Goal: Task Accomplishment & Management: Use online tool/utility

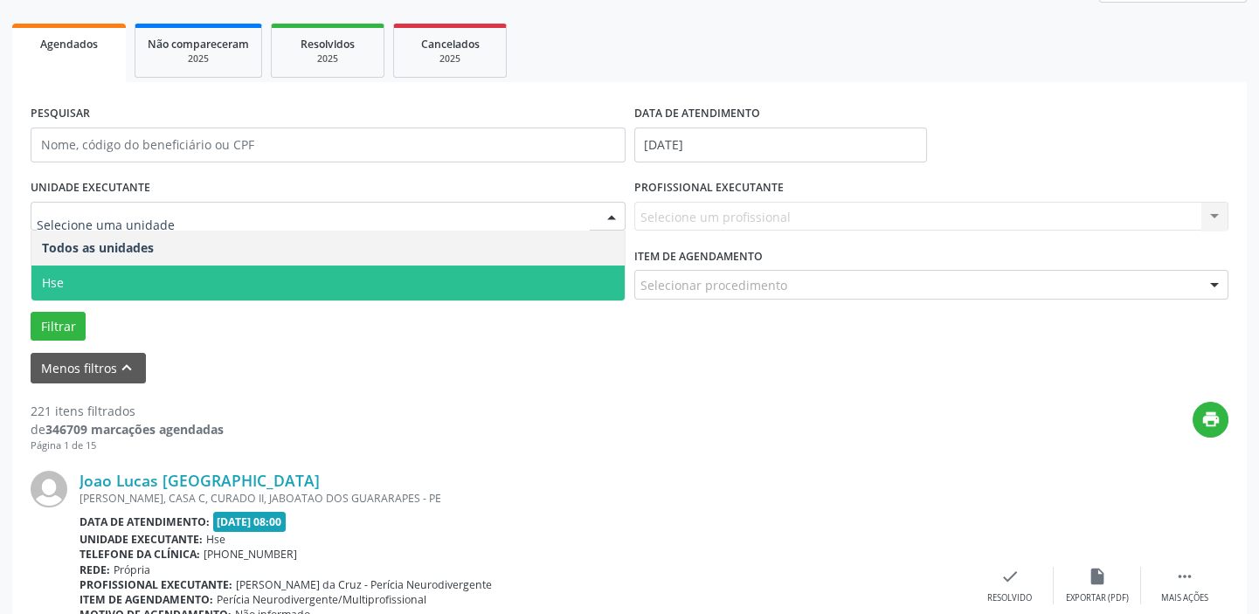
scroll to position [238, 0]
click at [258, 282] on span "Hse" at bounding box center [327, 283] width 593 height 35
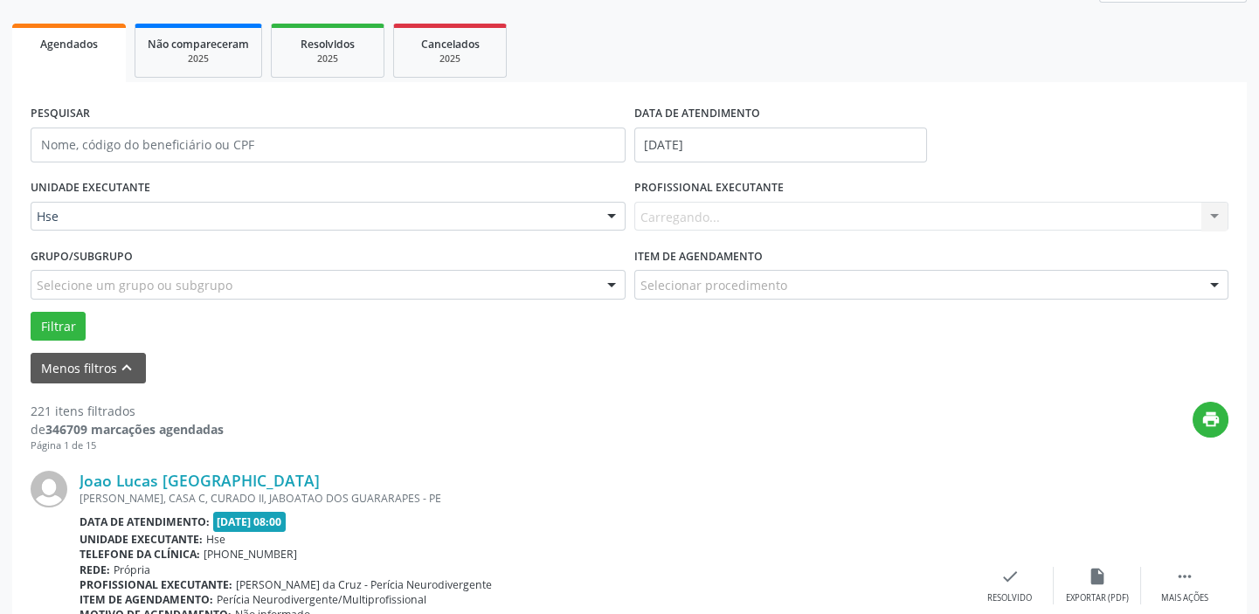
drag, startPoint x: 304, startPoint y: 211, endPoint x: 296, endPoint y: 236, distance: 25.7
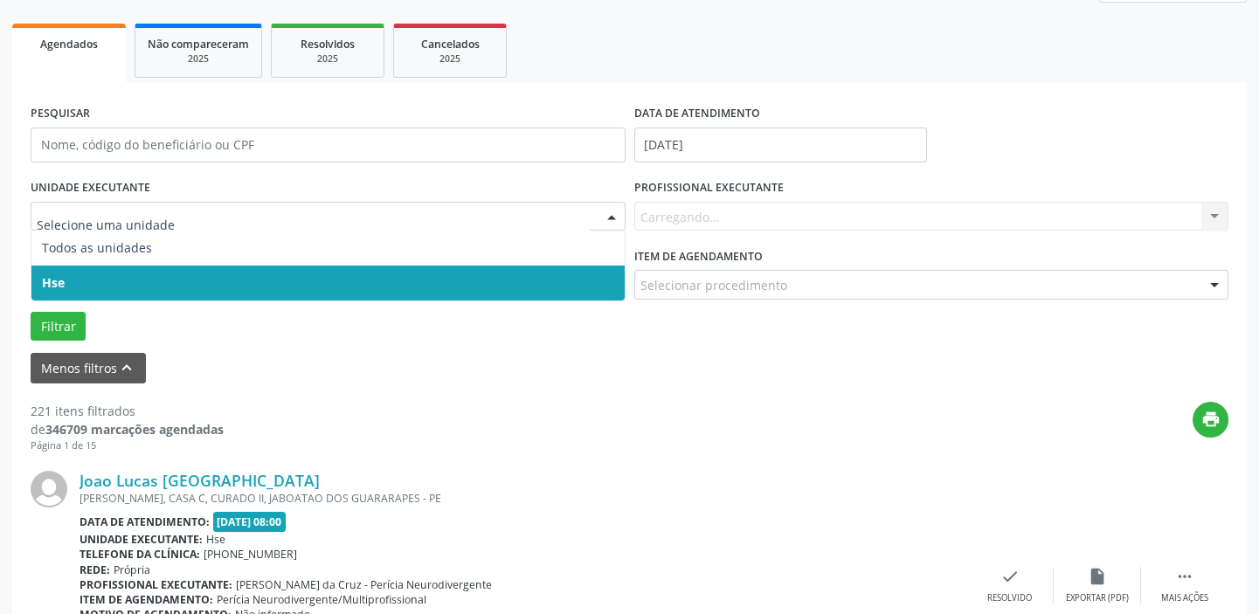
click at [280, 288] on span "Hse" at bounding box center [327, 283] width 593 height 35
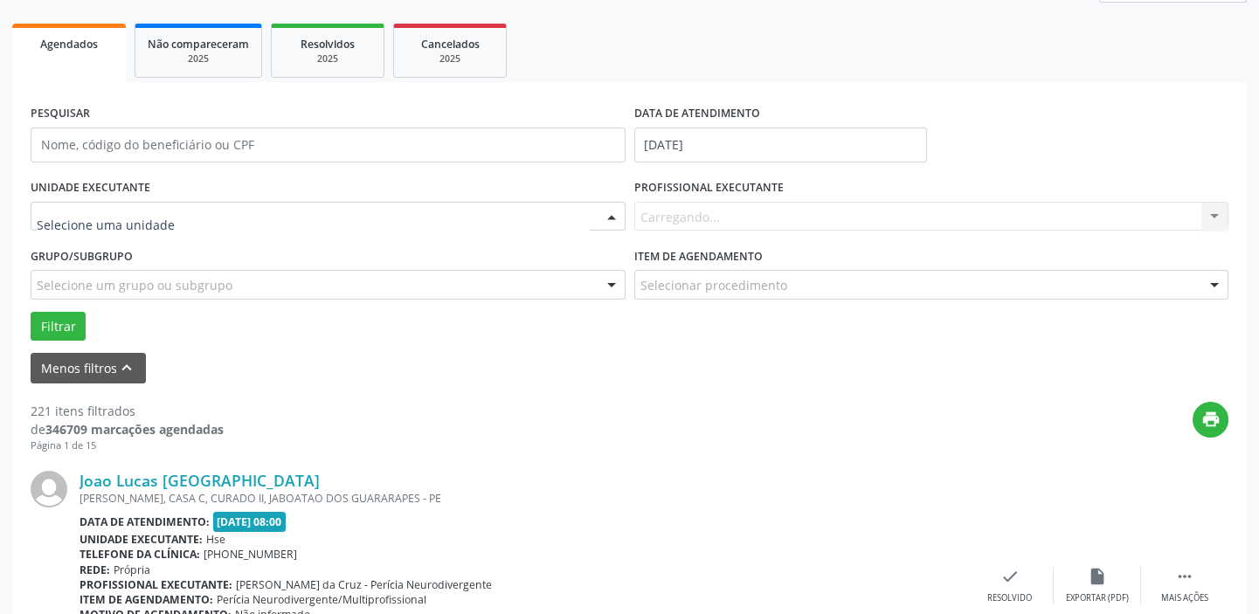
drag, startPoint x: 300, startPoint y: 209, endPoint x: 299, endPoint y: 222, distance: 13.1
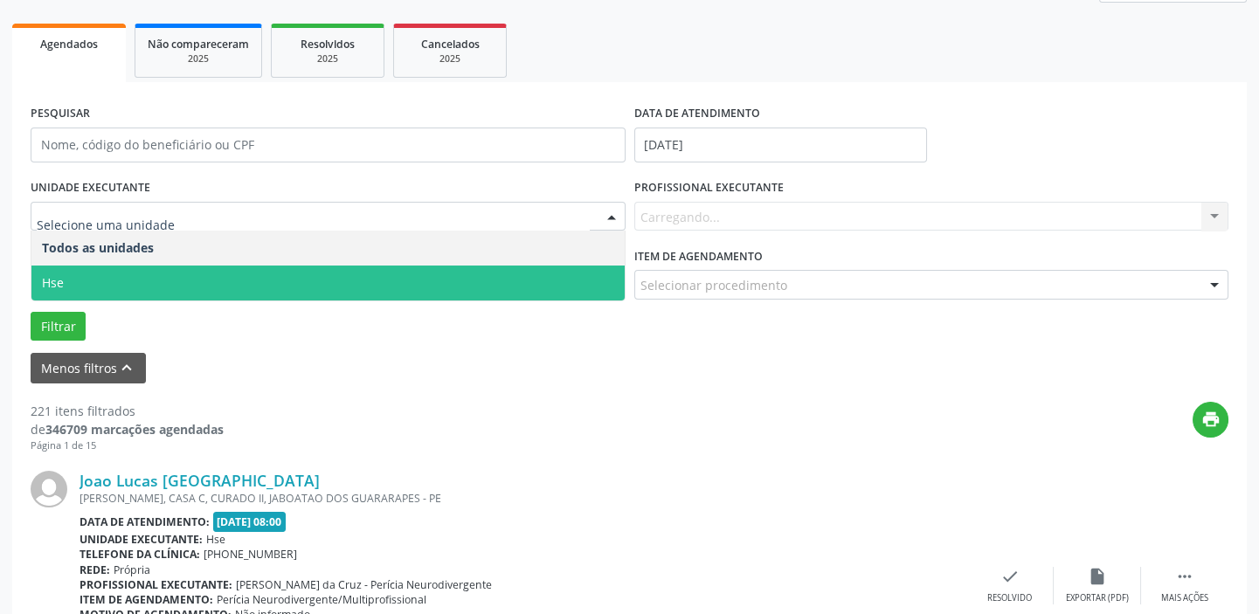
click at [255, 287] on span "Hse" at bounding box center [327, 283] width 593 height 35
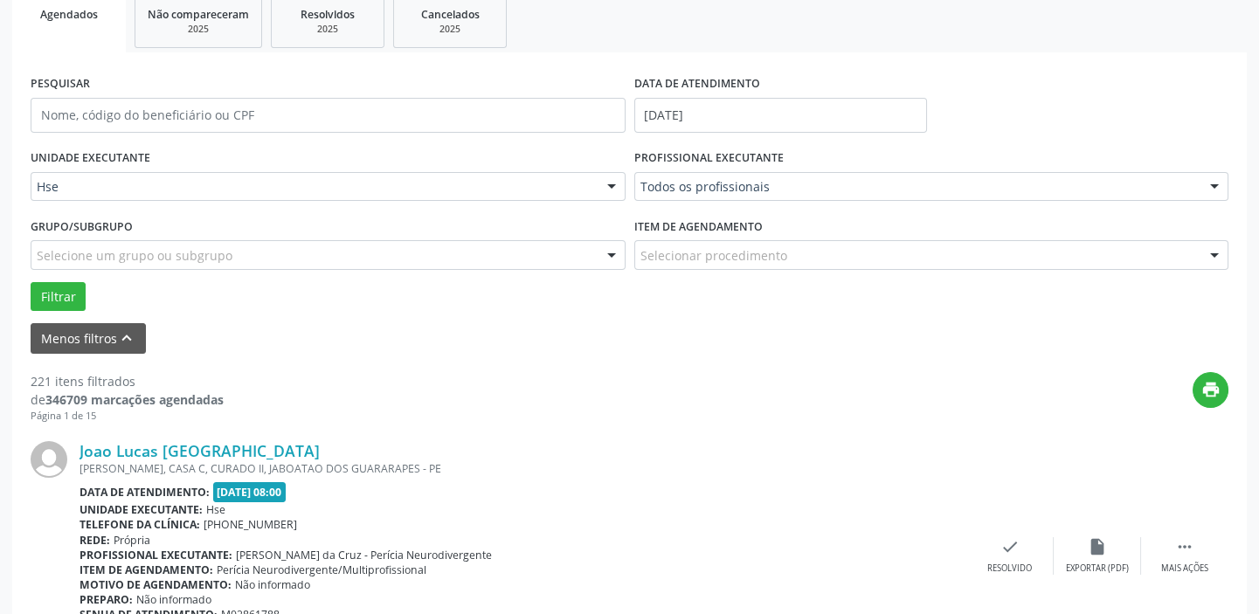
scroll to position [317, 0]
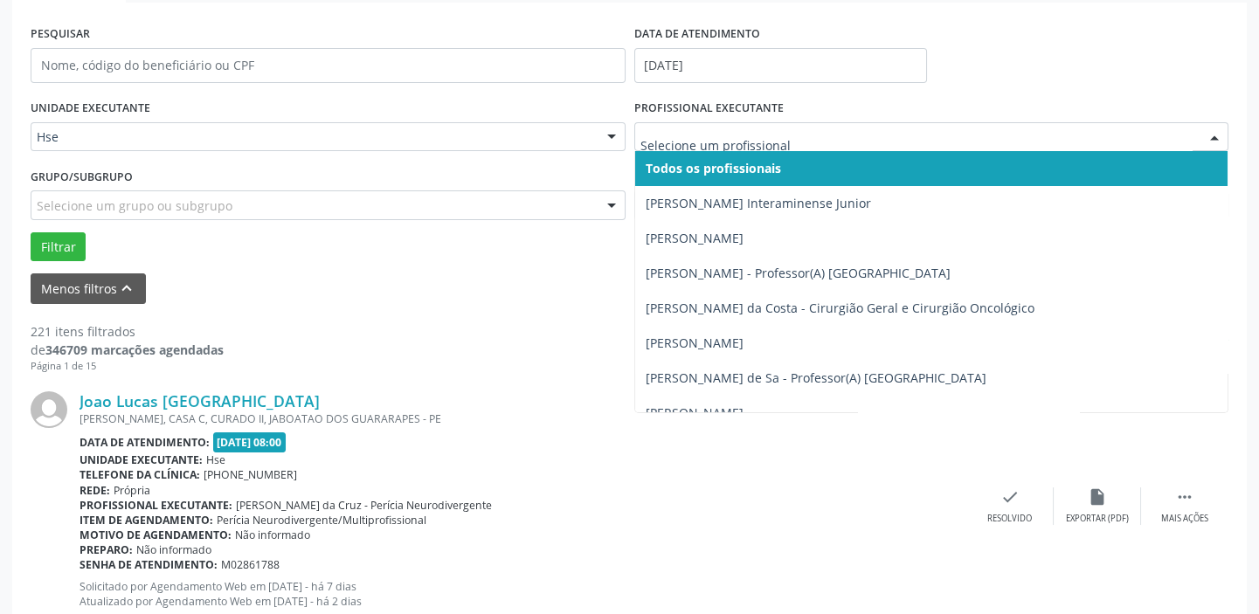
click at [440, 208] on div "Selecione um grupo ou subgrupo" at bounding box center [328, 205] width 595 height 30
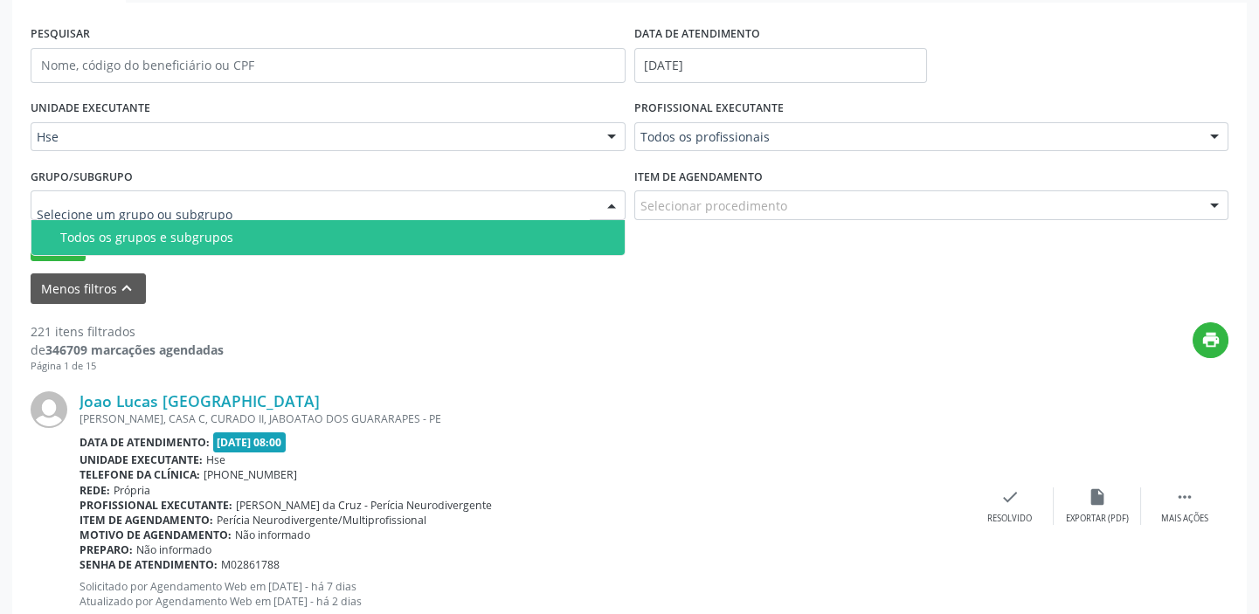
click at [290, 236] on div "Todos os grupos e subgrupos" at bounding box center [337, 238] width 554 height 14
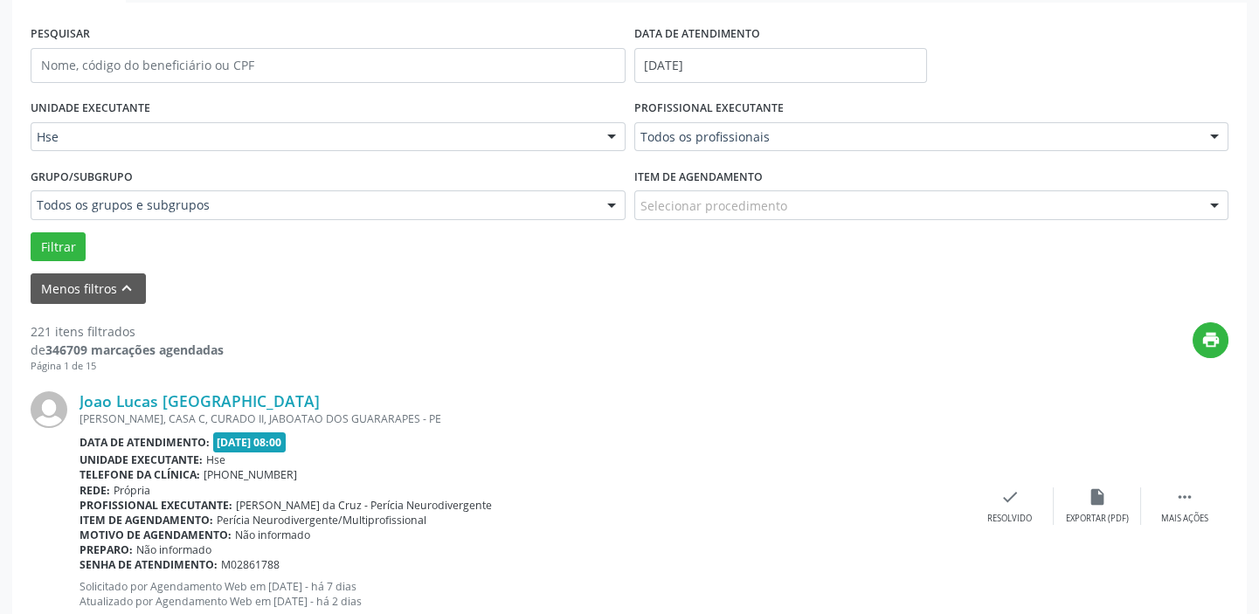
click at [306, 218] on div "Todos os grupos e subgrupos" at bounding box center [328, 205] width 595 height 30
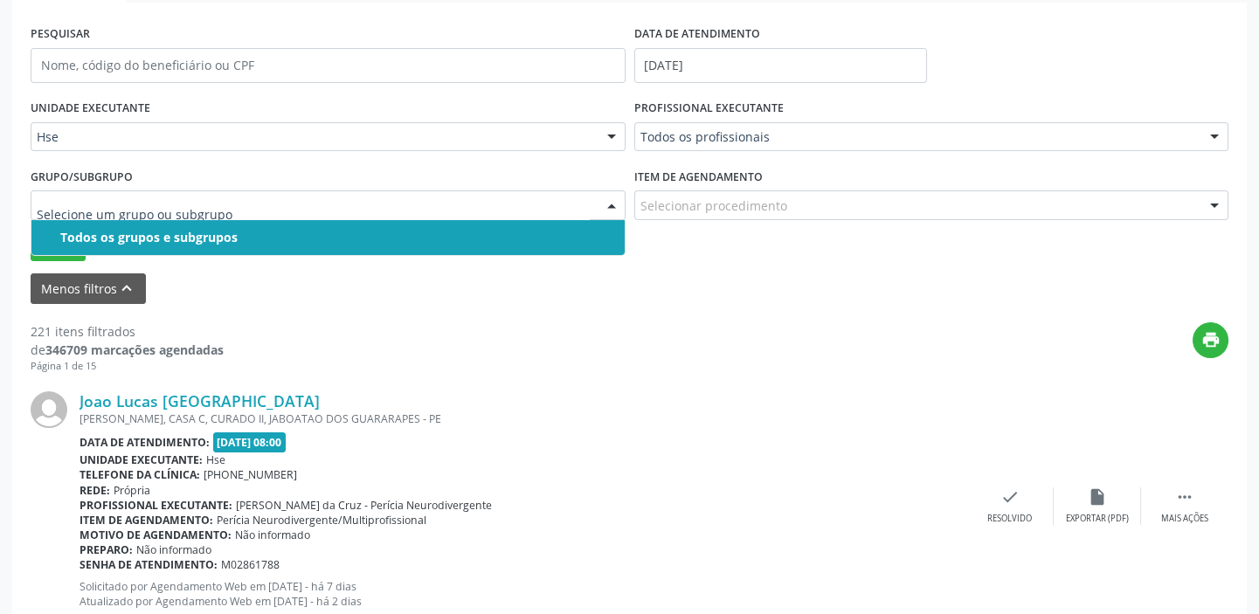
click at [266, 235] on div "Todos os grupos e subgrupos" at bounding box center [337, 238] width 554 height 14
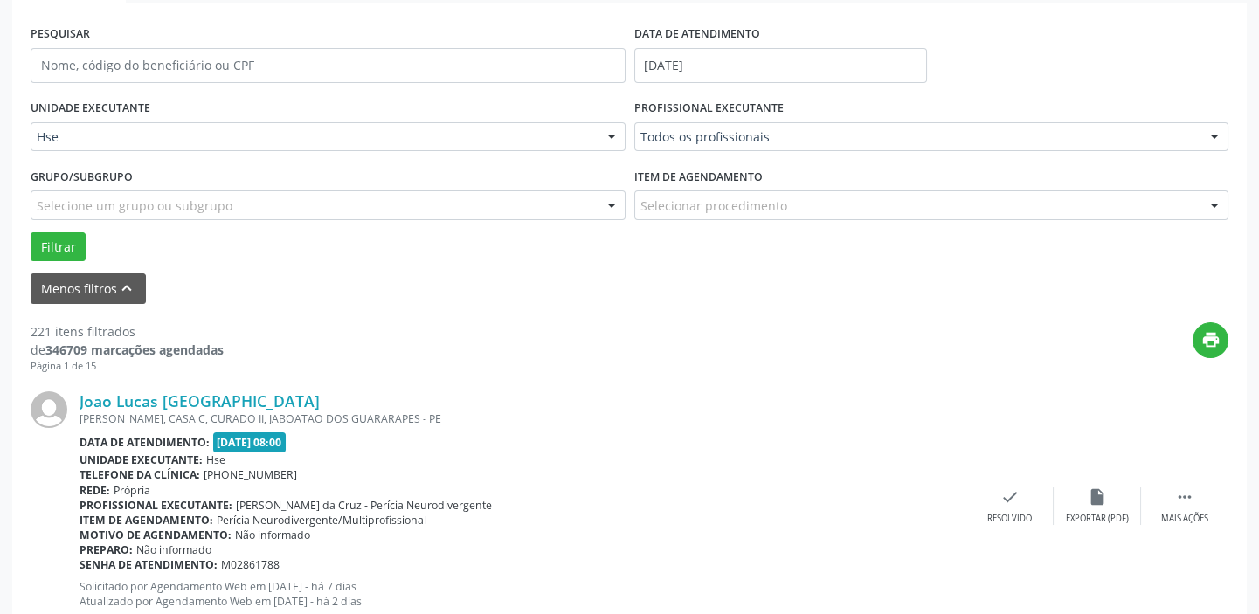
click at [281, 209] on div "Selecione um grupo ou subgrupo" at bounding box center [328, 205] width 595 height 30
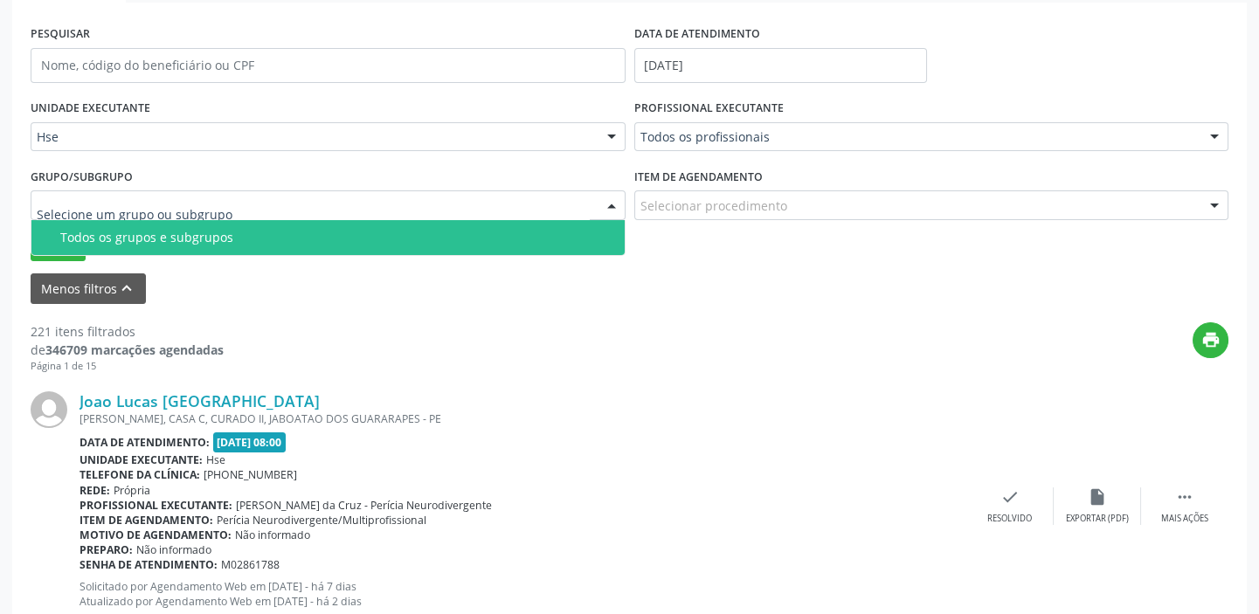
click at [261, 237] on div "Todos os grupos e subgrupos" at bounding box center [337, 238] width 554 height 14
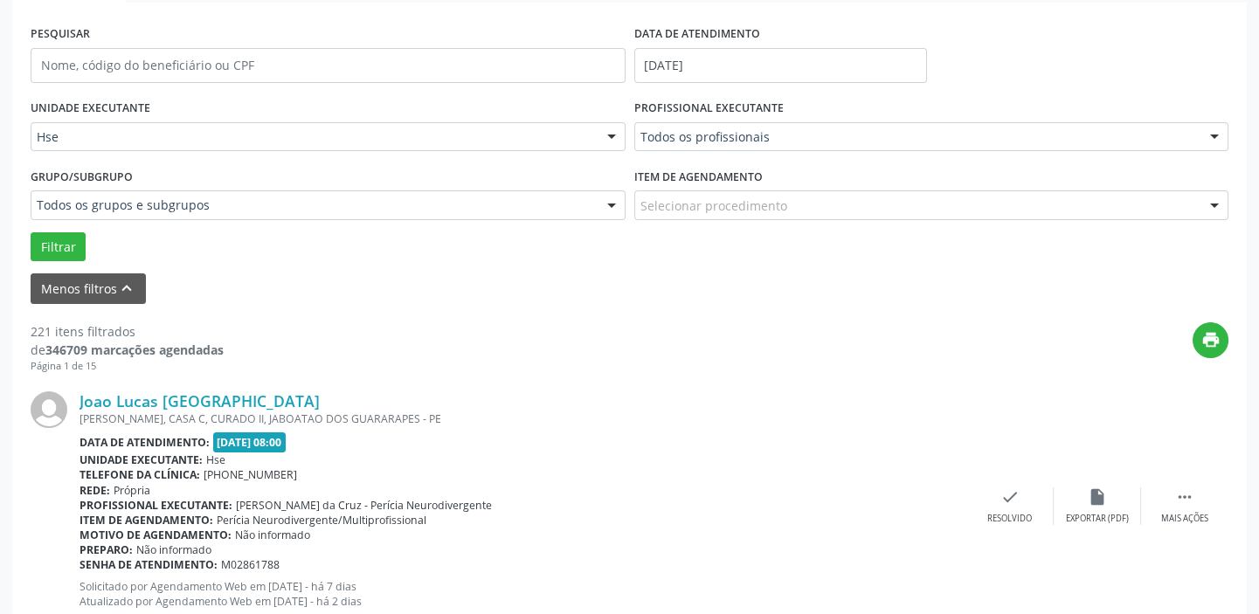
click at [896, 146] on div "Todos os profissionais" at bounding box center [931, 137] width 595 height 30
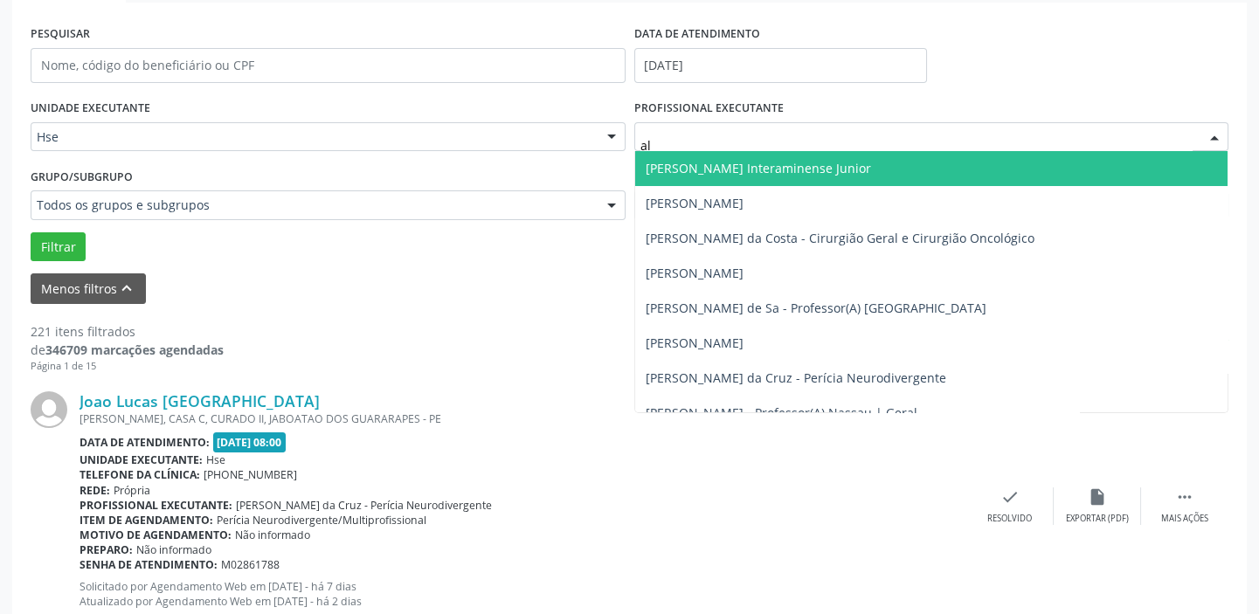
type input "ale"
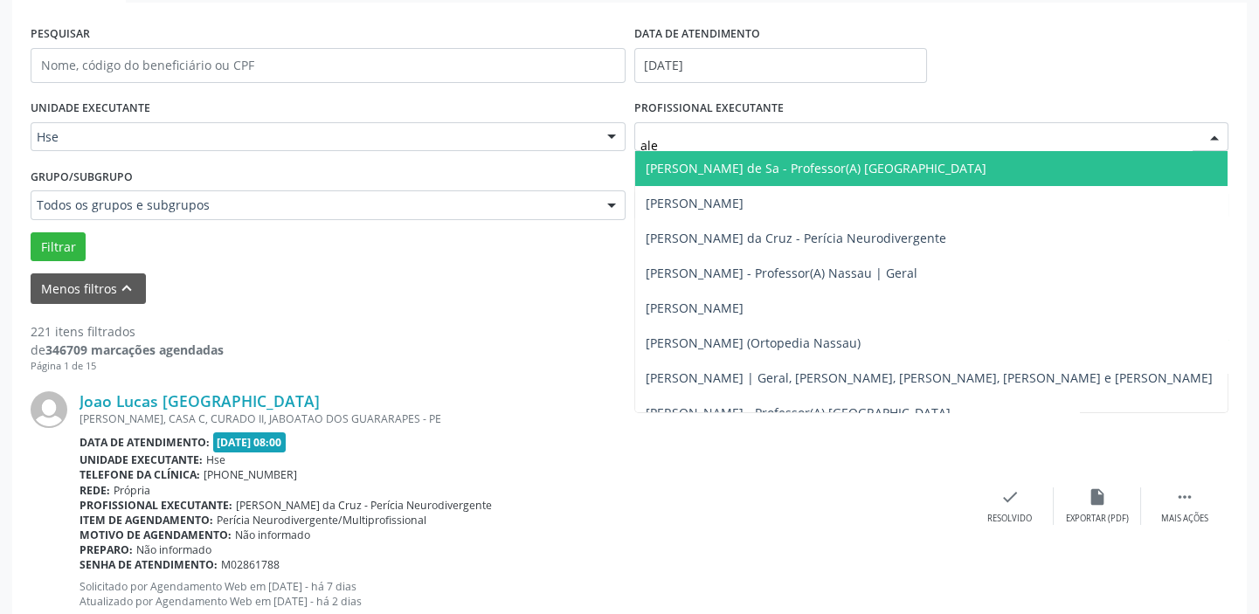
click at [891, 166] on span "[PERSON_NAME] de Sa - Professor(A) [GEOGRAPHIC_DATA]" at bounding box center [816, 168] width 341 height 17
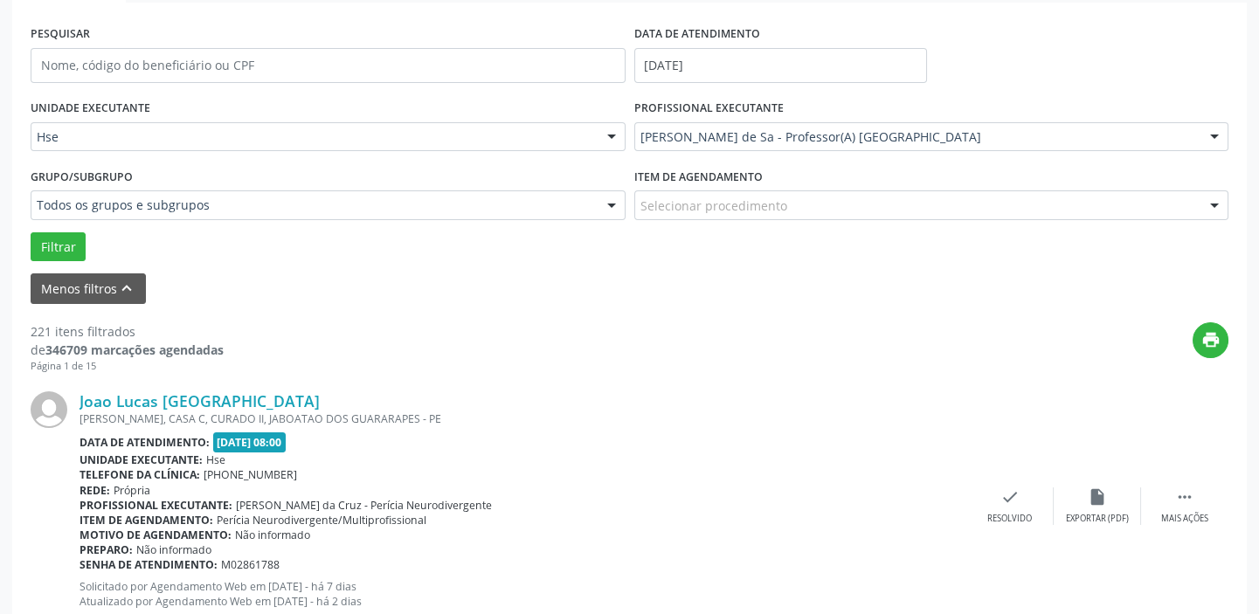
click at [870, 199] on div "Selecionar procedimento" at bounding box center [931, 205] width 595 height 30
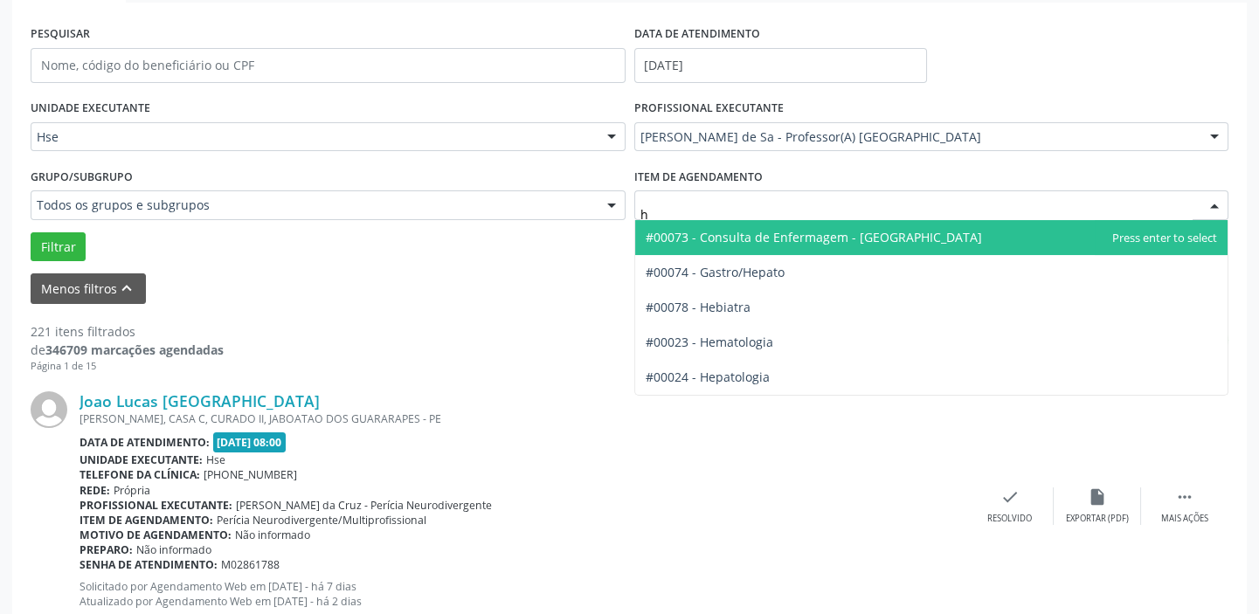
type input "he"
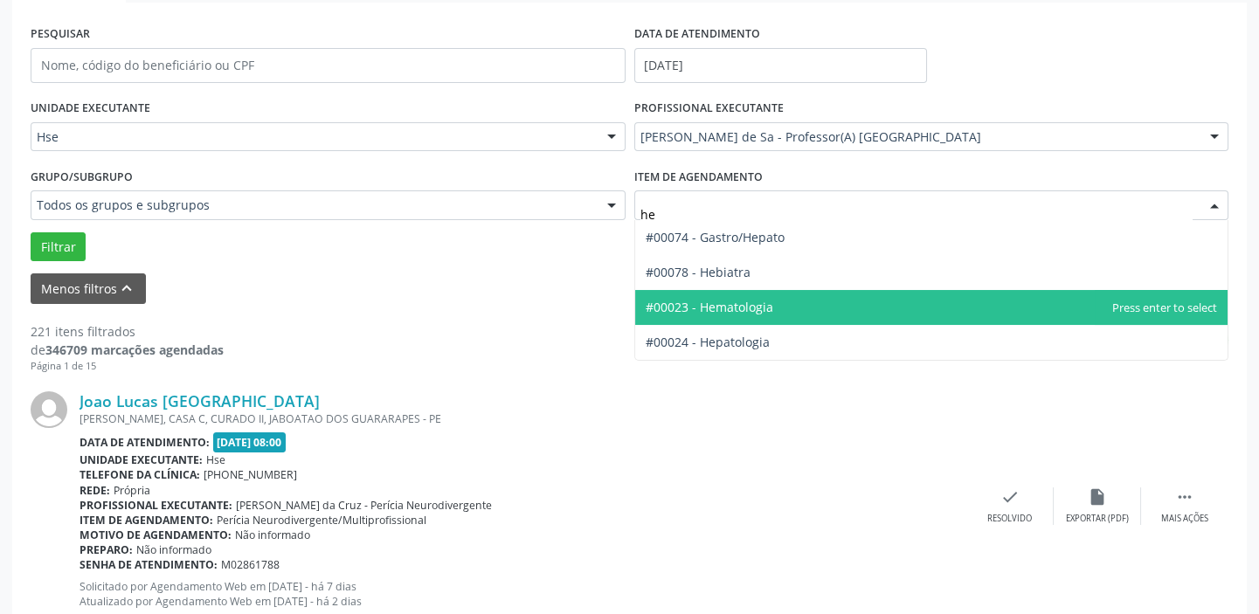
click at [790, 319] on span "#00023 - Hematologia" at bounding box center [931, 307] width 593 height 35
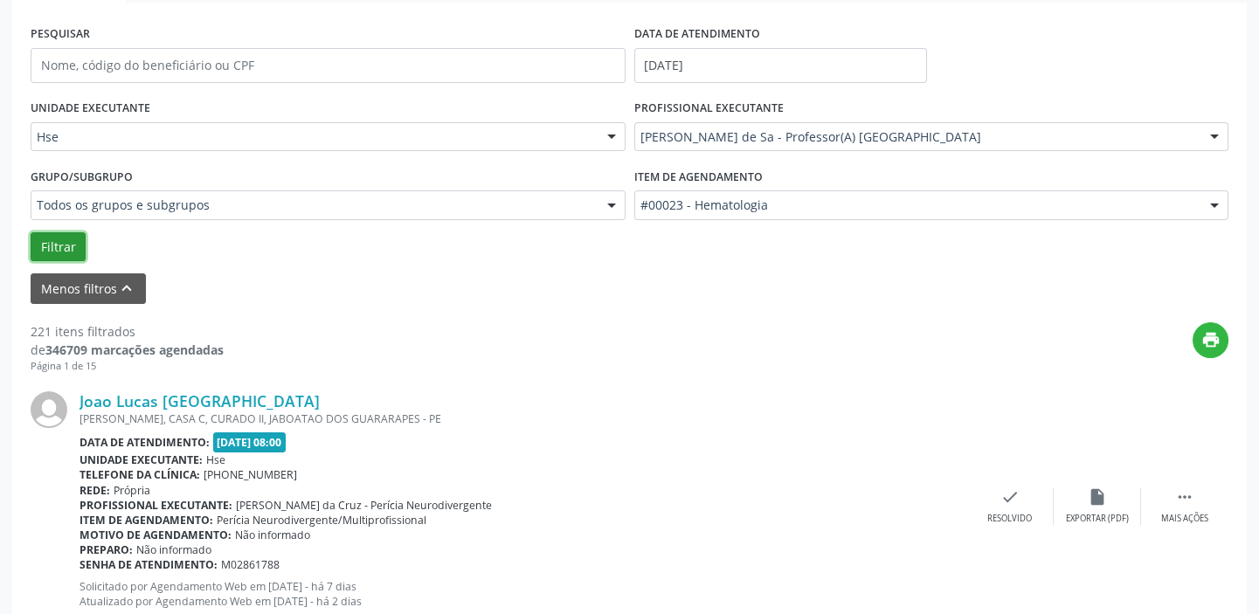
click at [75, 240] on button "Filtrar" at bounding box center [58, 247] width 55 height 30
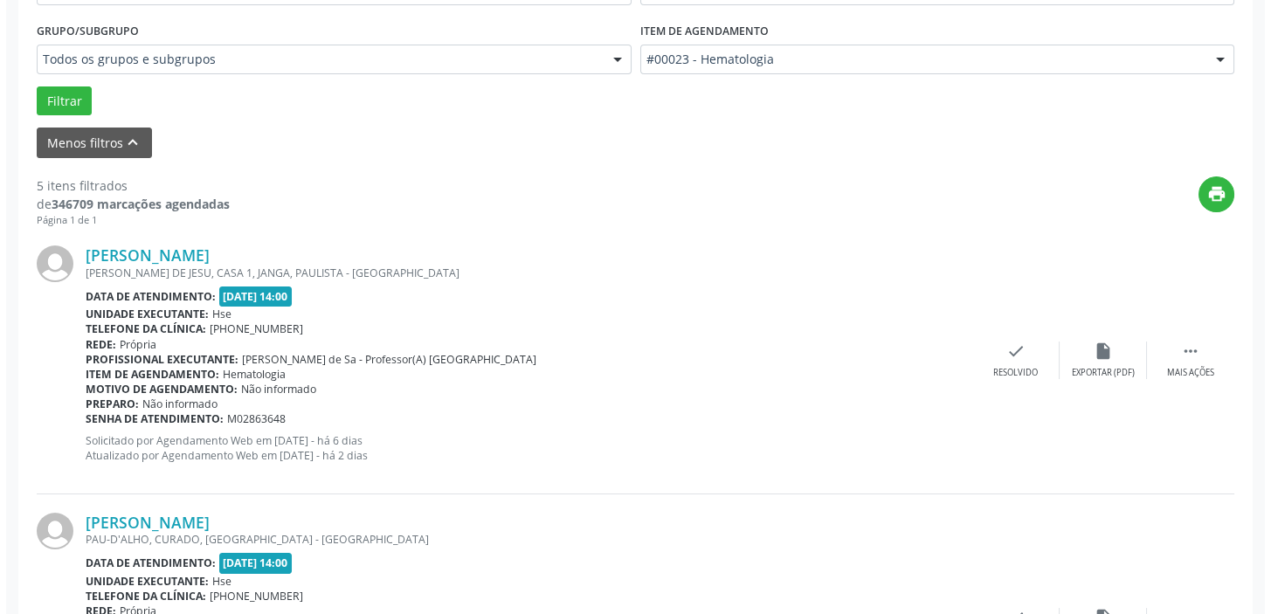
scroll to position [476, 0]
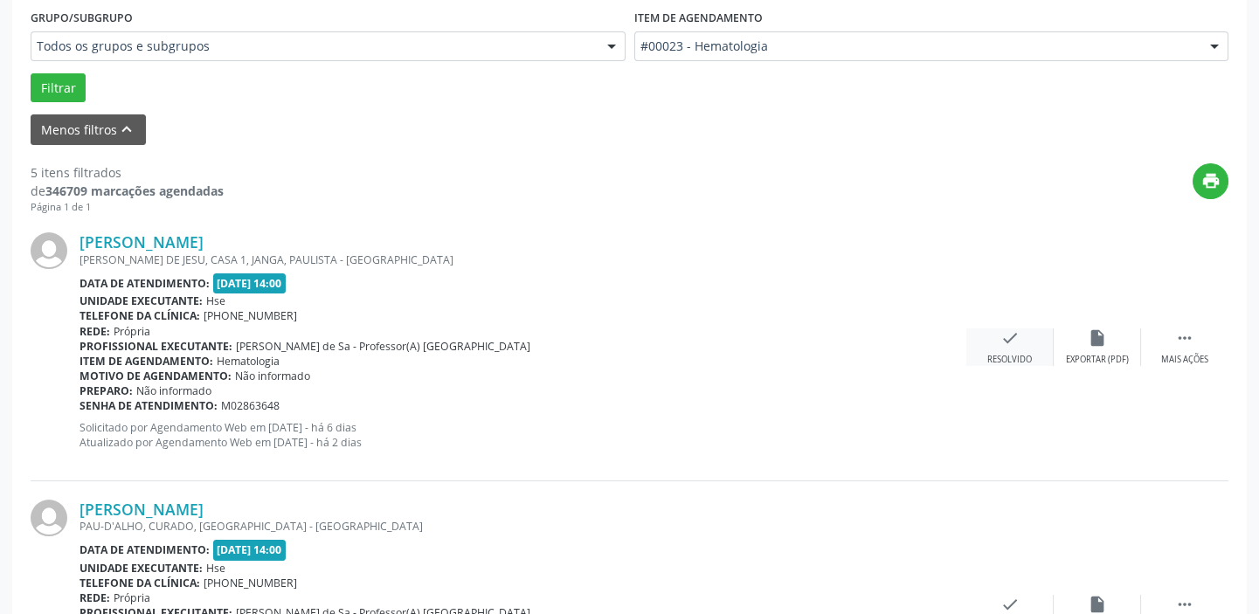
click at [1024, 350] on div "check Resolvido" at bounding box center [1009, 347] width 87 height 38
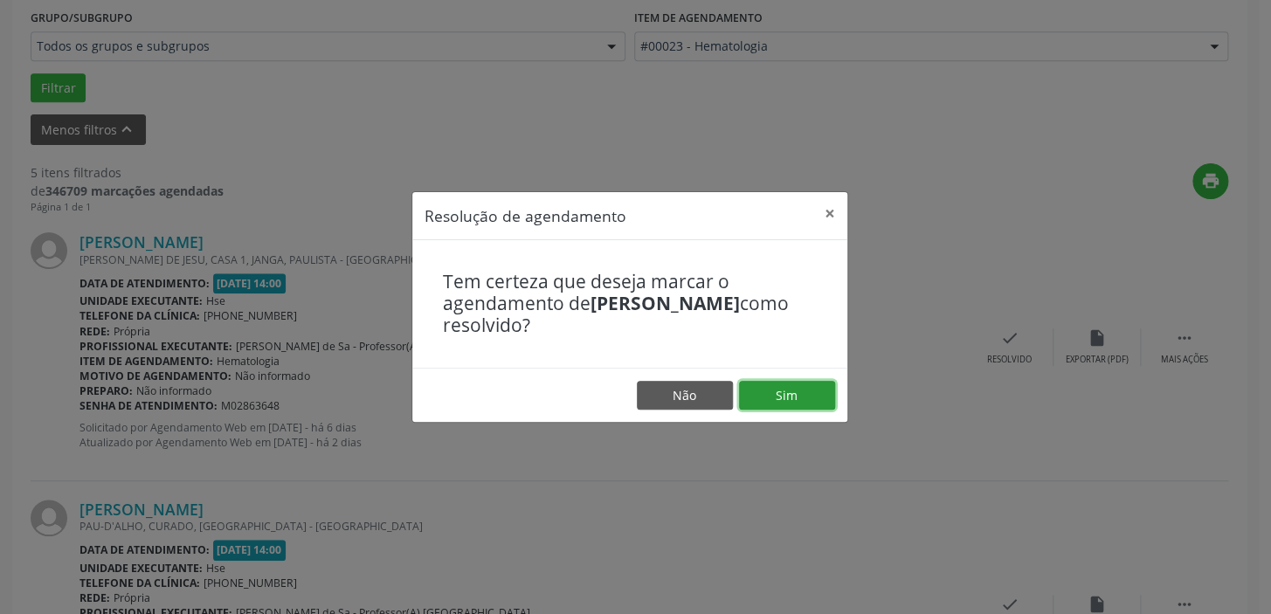
click at [791, 400] on button "Sim" at bounding box center [787, 396] width 96 height 30
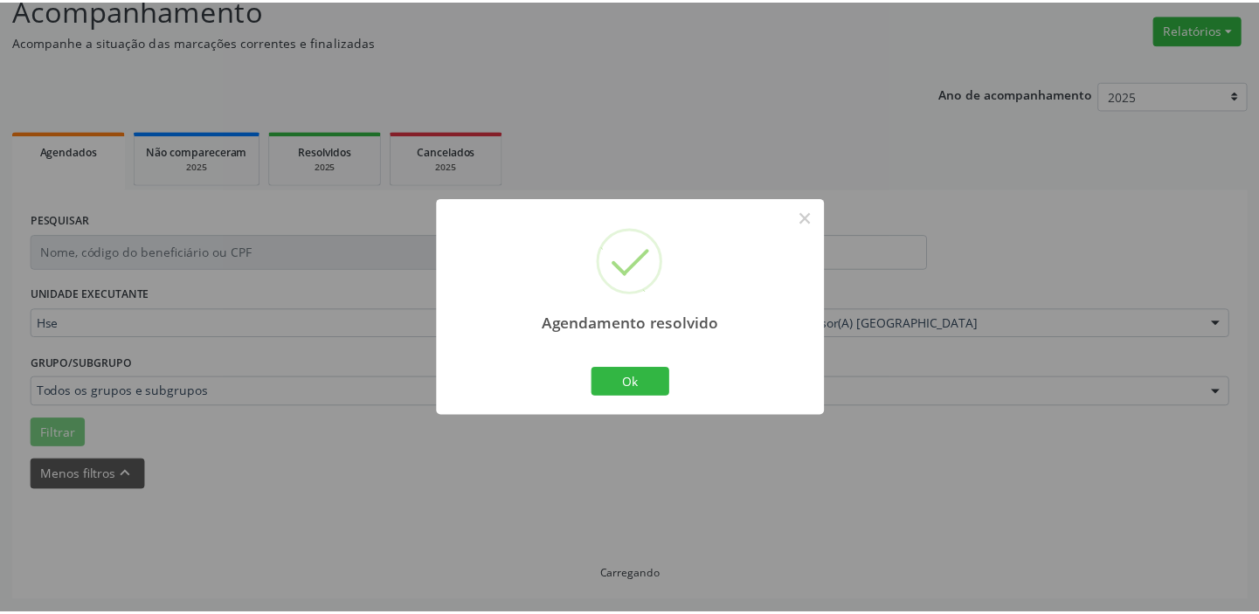
scroll to position [129, 0]
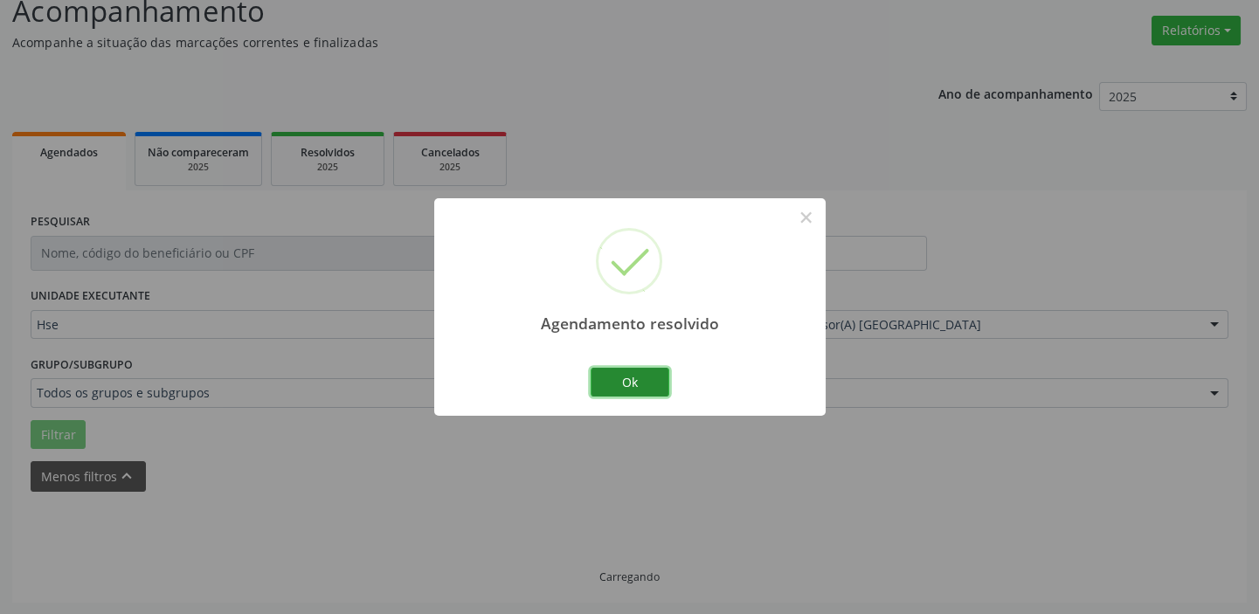
click at [634, 375] on button "Ok" at bounding box center [630, 383] width 79 height 30
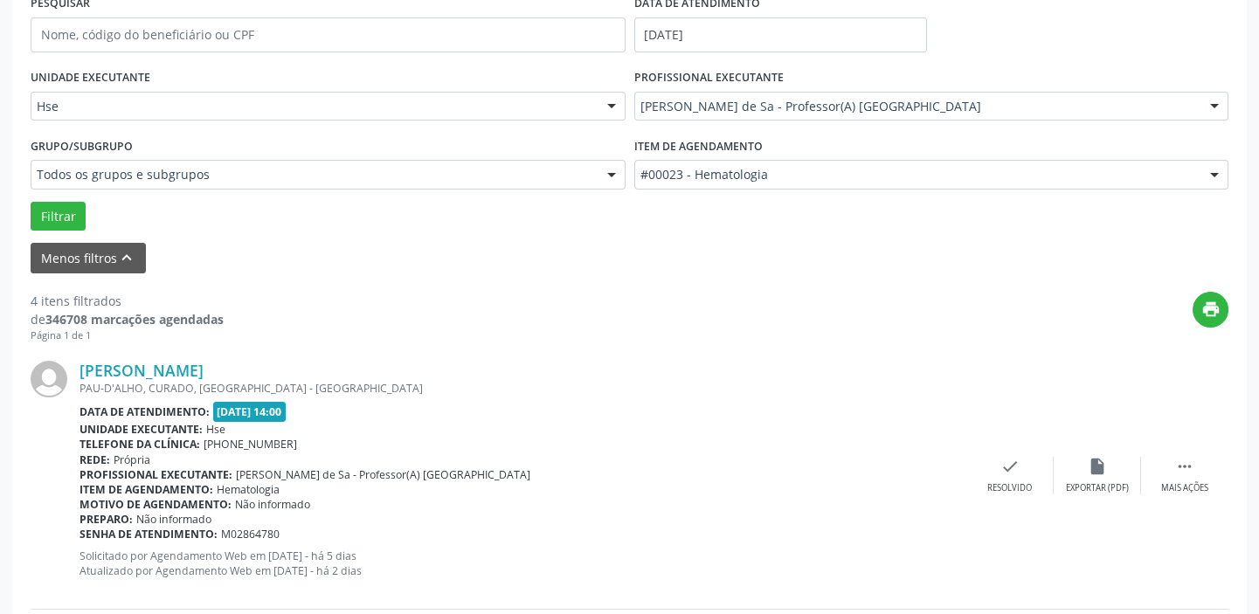
scroll to position [367, 0]
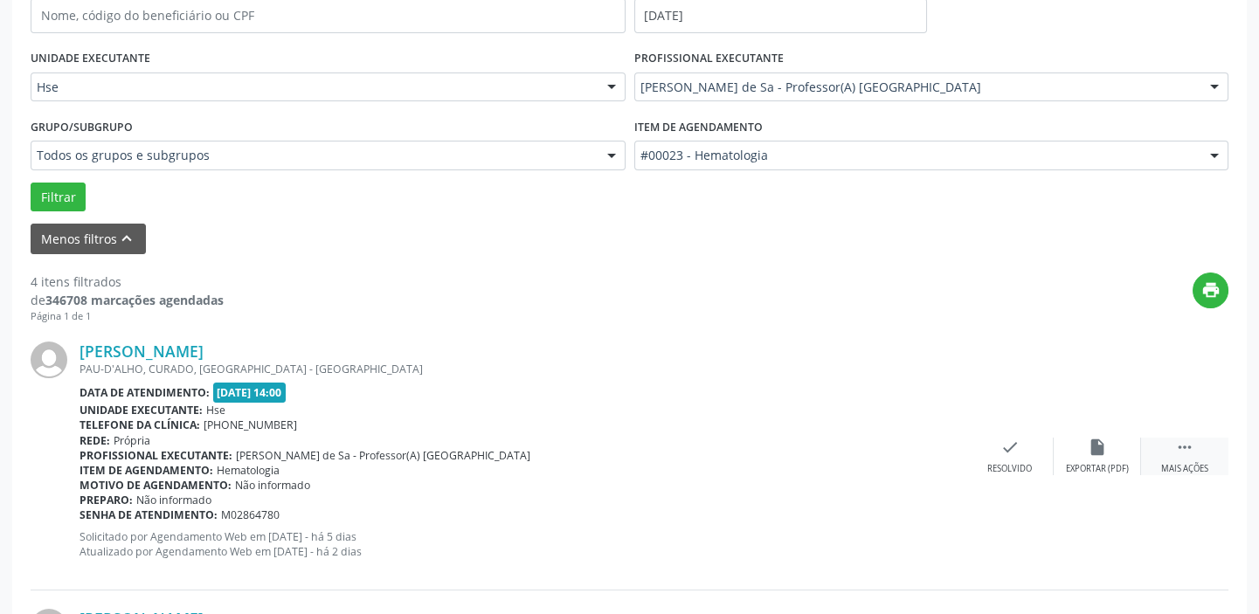
drag, startPoint x: 1195, startPoint y: 460, endPoint x: 1165, endPoint y: 462, distance: 30.7
click at [1193, 463] on div " Mais ações" at bounding box center [1184, 457] width 87 height 38
click at [1094, 463] on div "Não compareceu" at bounding box center [1097, 469] width 74 height 12
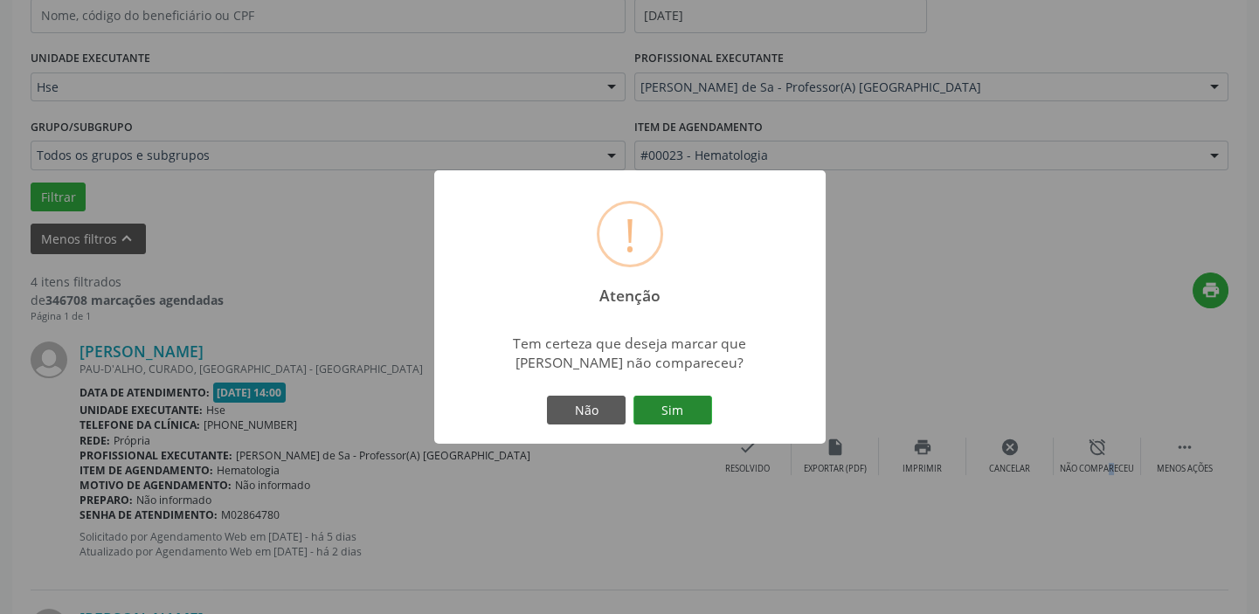
click at [679, 414] on button "Sim" at bounding box center [672, 411] width 79 height 30
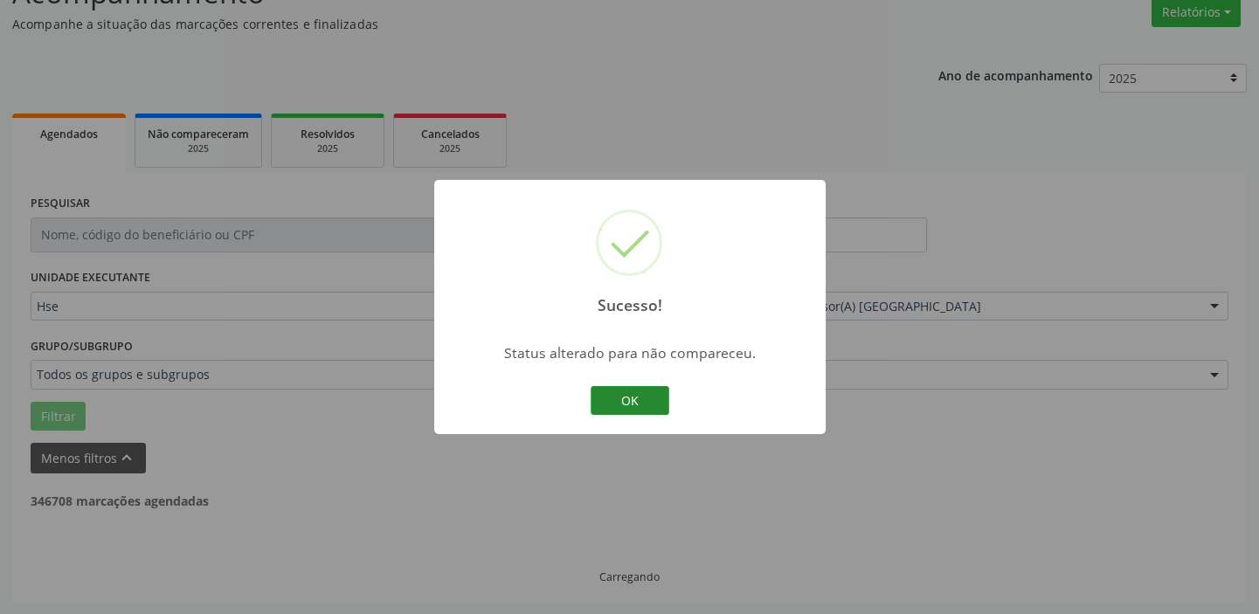
click at [632, 404] on button "OK" at bounding box center [630, 401] width 79 height 30
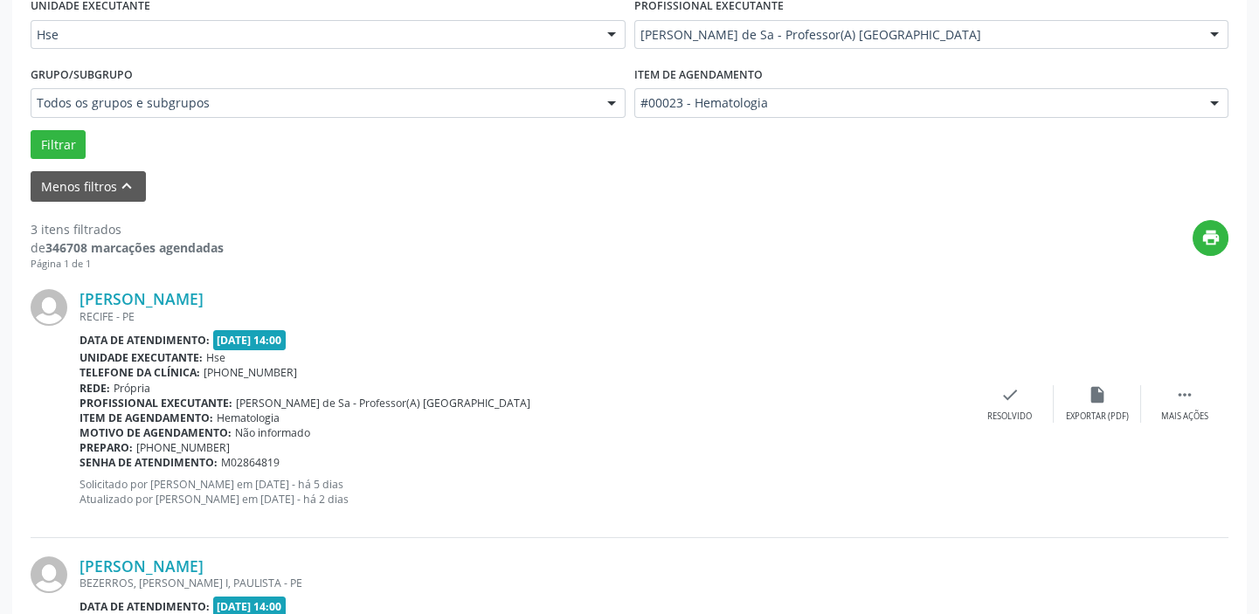
scroll to position [446, 0]
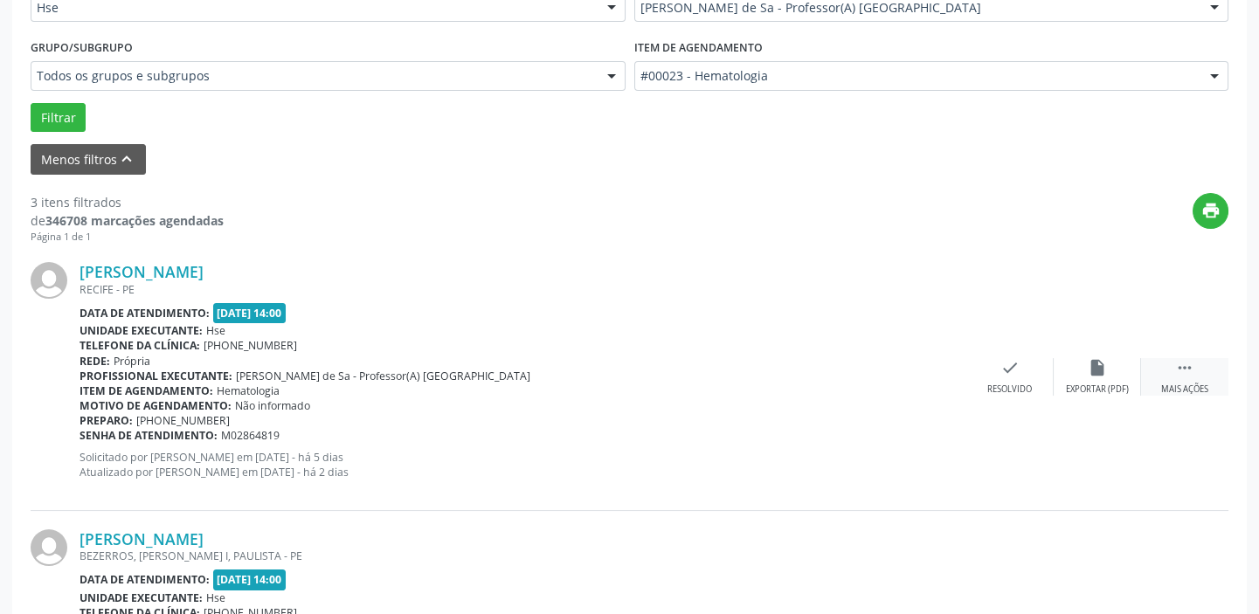
click at [1192, 377] on div " Mais ações" at bounding box center [1184, 377] width 87 height 38
click at [1084, 373] on div "alarm_off Não compareceu" at bounding box center [1097, 377] width 87 height 38
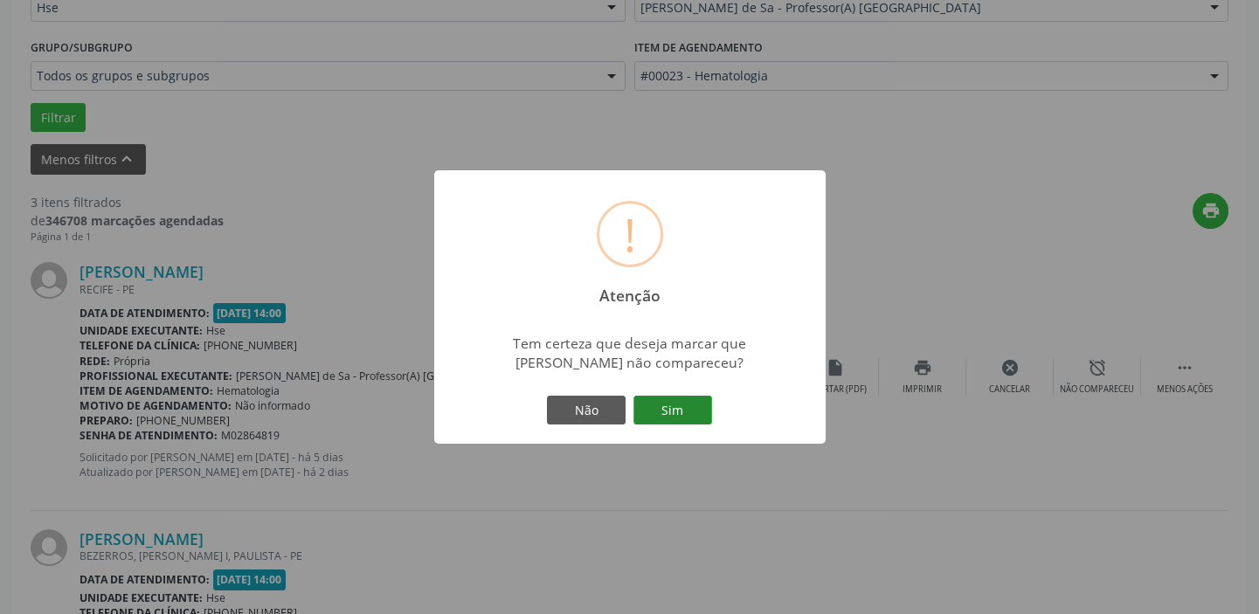
click at [685, 407] on button "Sim" at bounding box center [672, 411] width 79 height 30
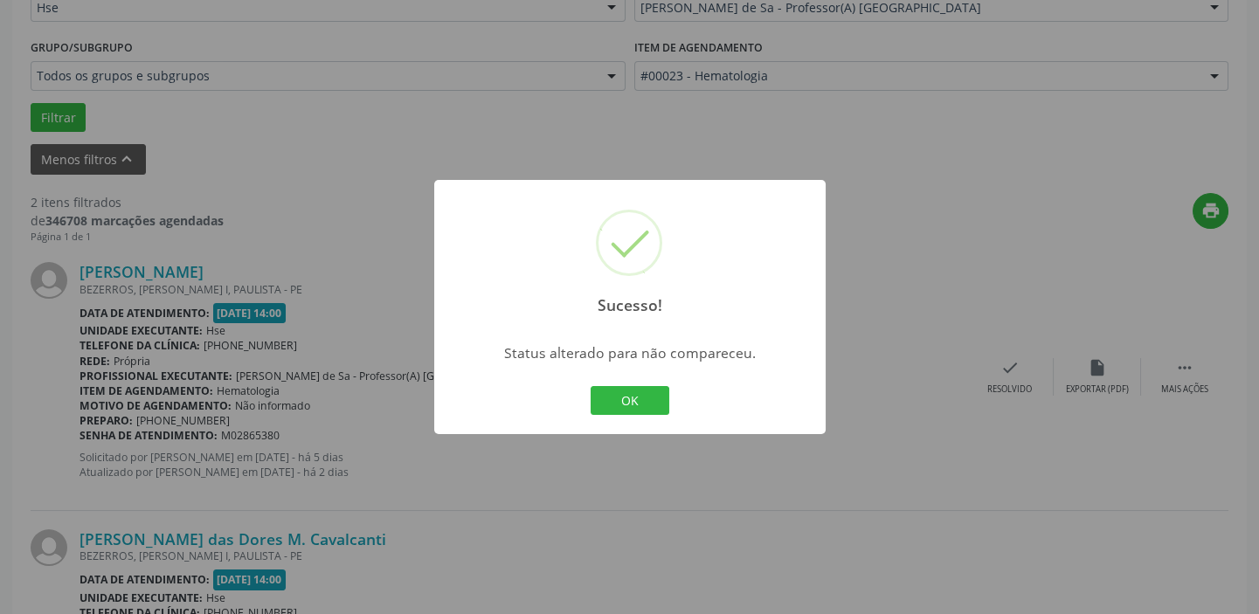
click at [632, 384] on div "OK Cancel" at bounding box center [629, 401] width 86 height 37
click at [605, 387] on button "OK" at bounding box center [630, 401] width 79 height 30
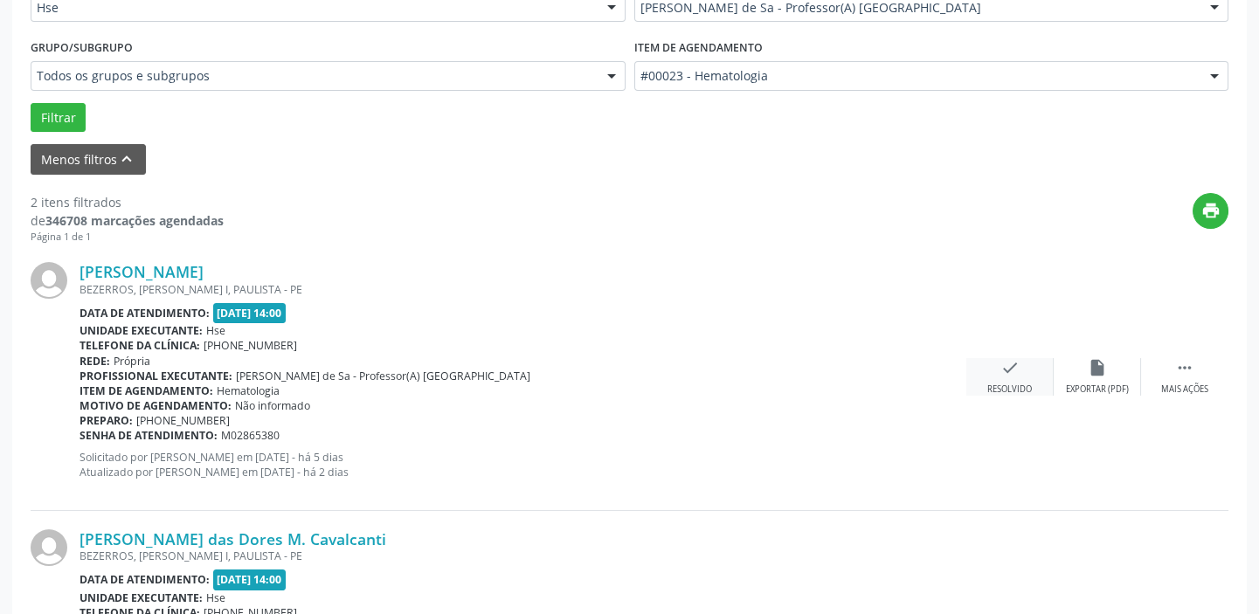
click at [1016, 363] on icon "check" at bounding box center [1009, 367] width 19 height 19
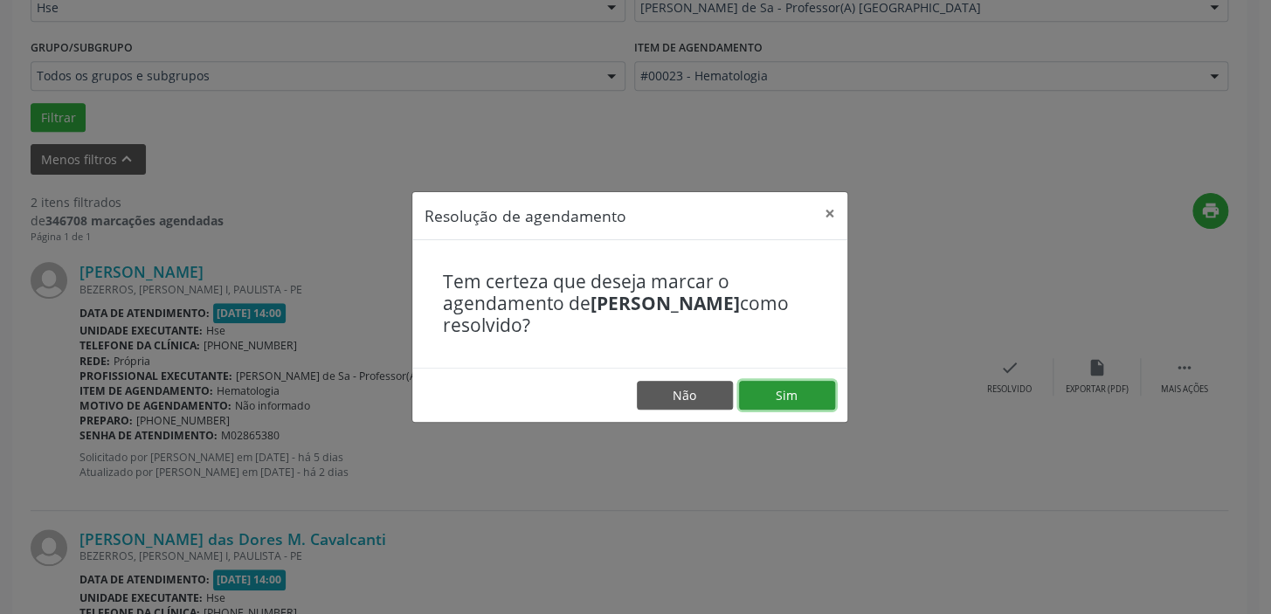
click at [793, 390] on button "Sim" at bounding box center [787, 396] width 96 height 30
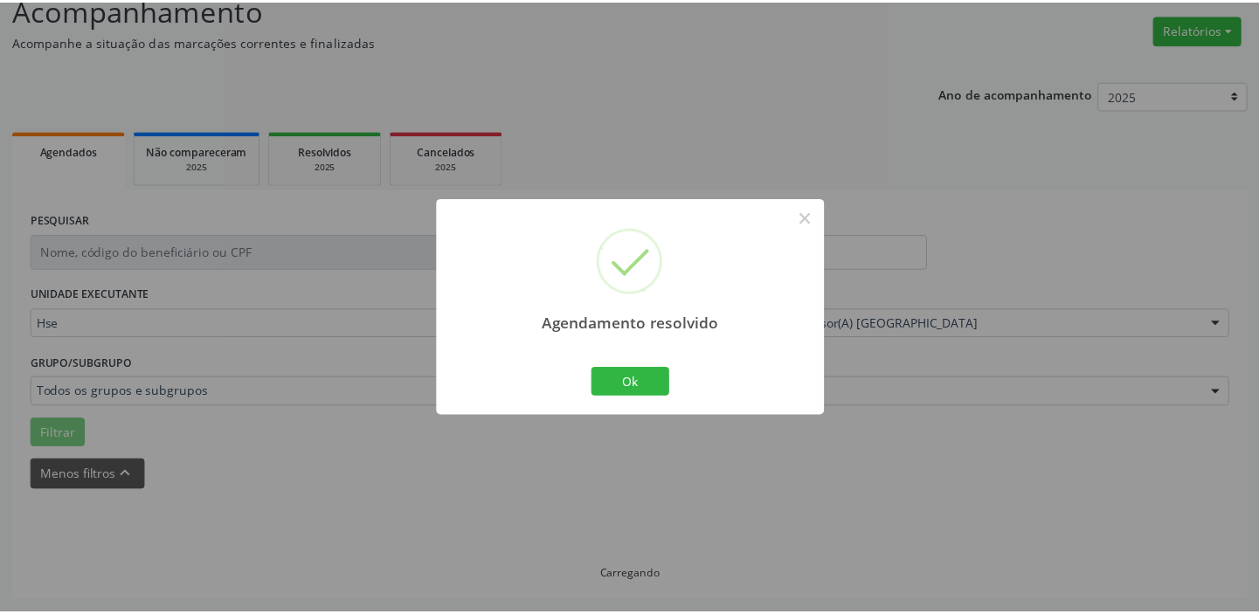
scroll to position [129, 0]
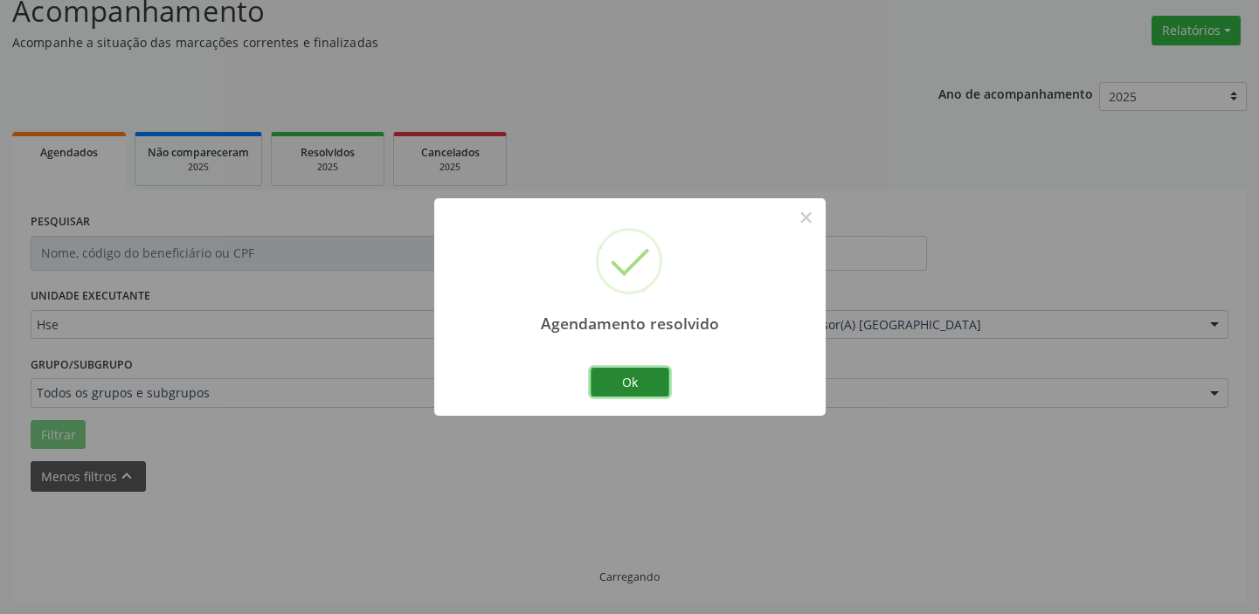
click at [614, 371] on button "Ok" at bounding box center [630, 383] width 79 height 30
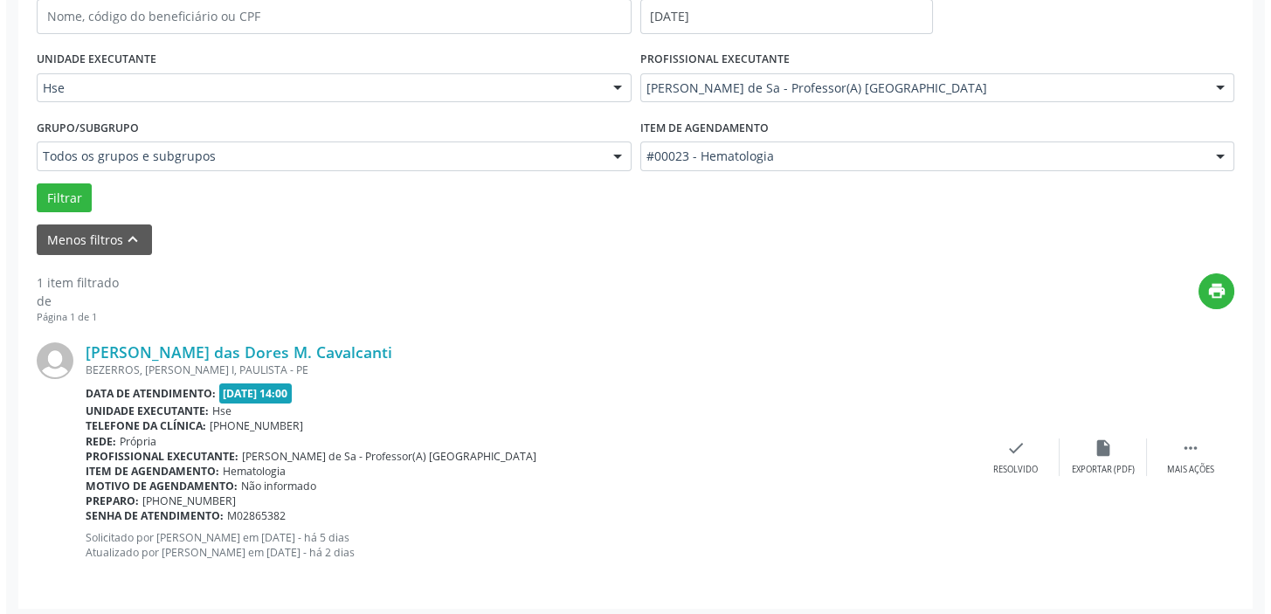
scroll to position [372, 0]
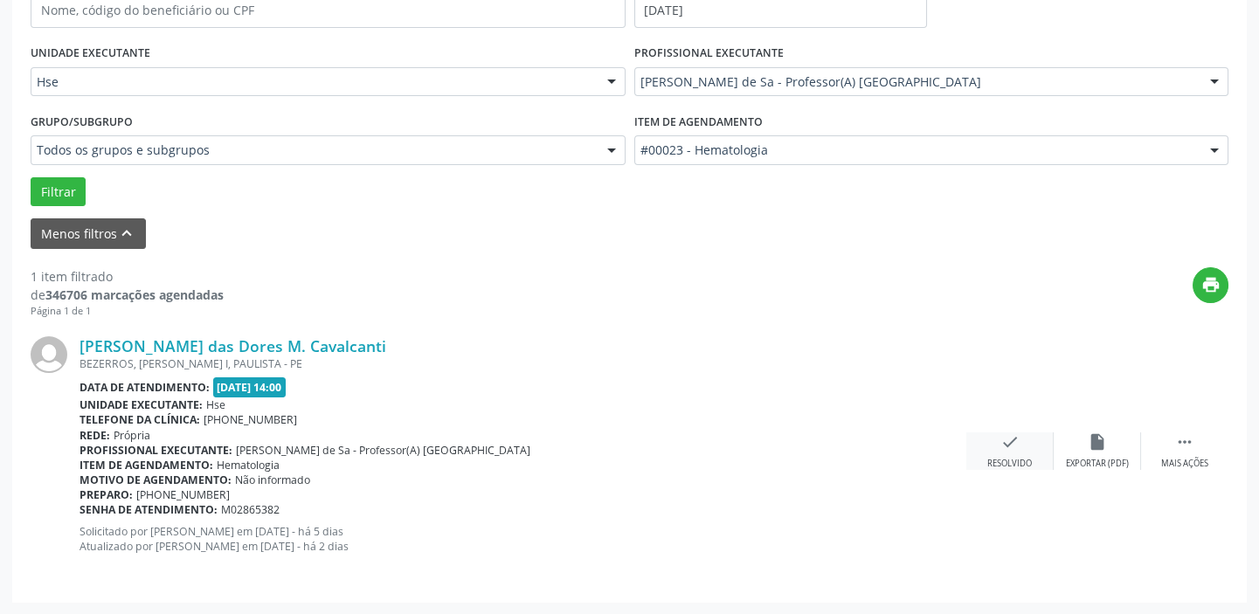
click at [1023, 452] on div "check Resolvido" at bounding box center [1009, 451] width 87 height 38
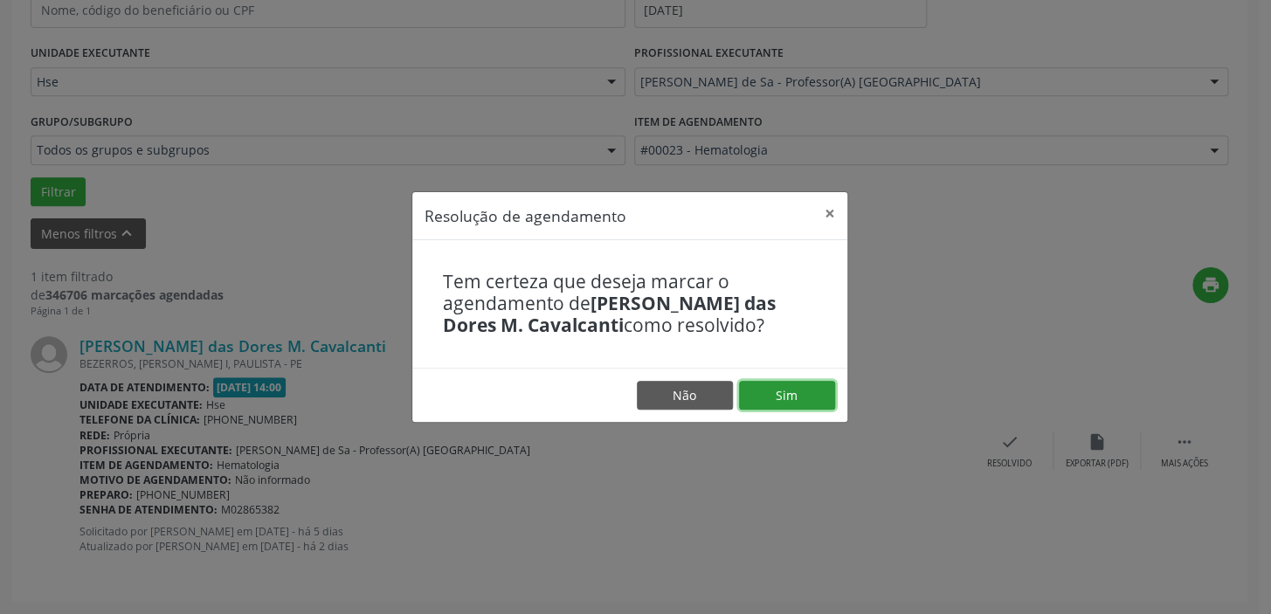
click at [743, 393] on button "Sim" at bounding box center [787, 396] width 96 height 30
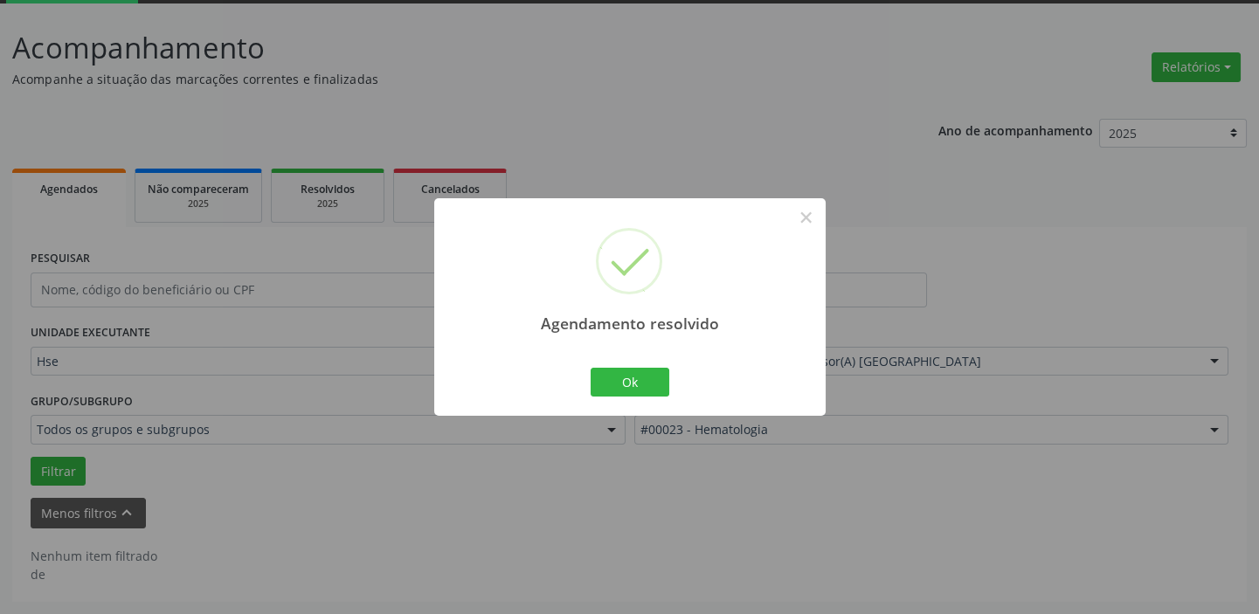
scroll to position [91, 0]
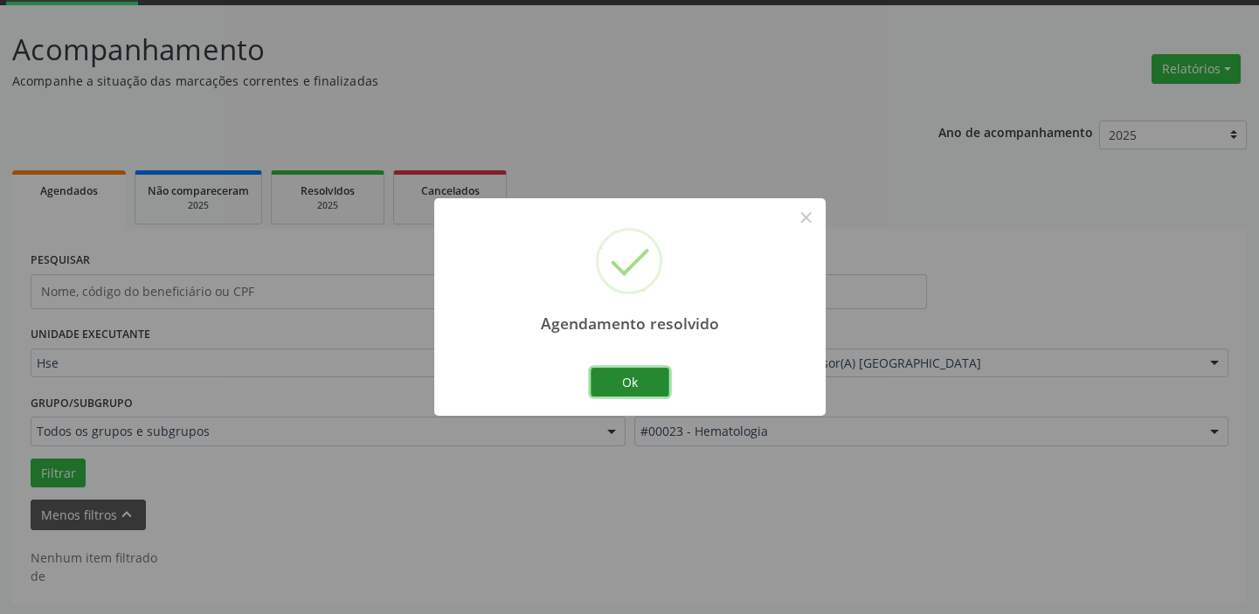
click at [645, 385] on button "Ok" at bounding box center [630, 383] width 79 height 30
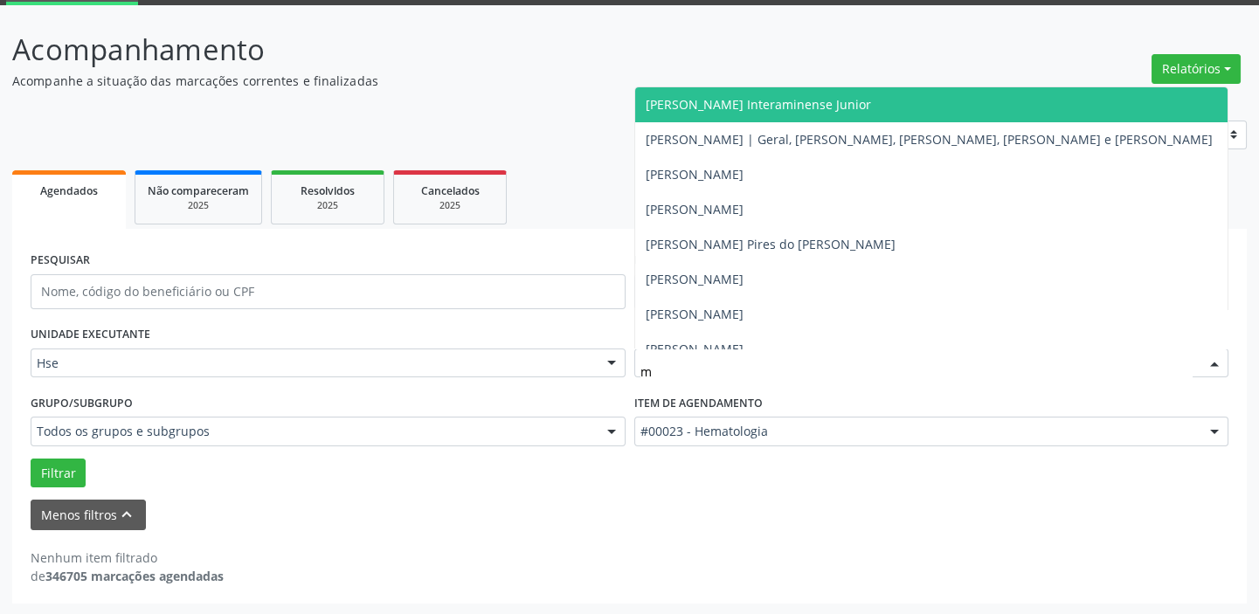
type input "my"
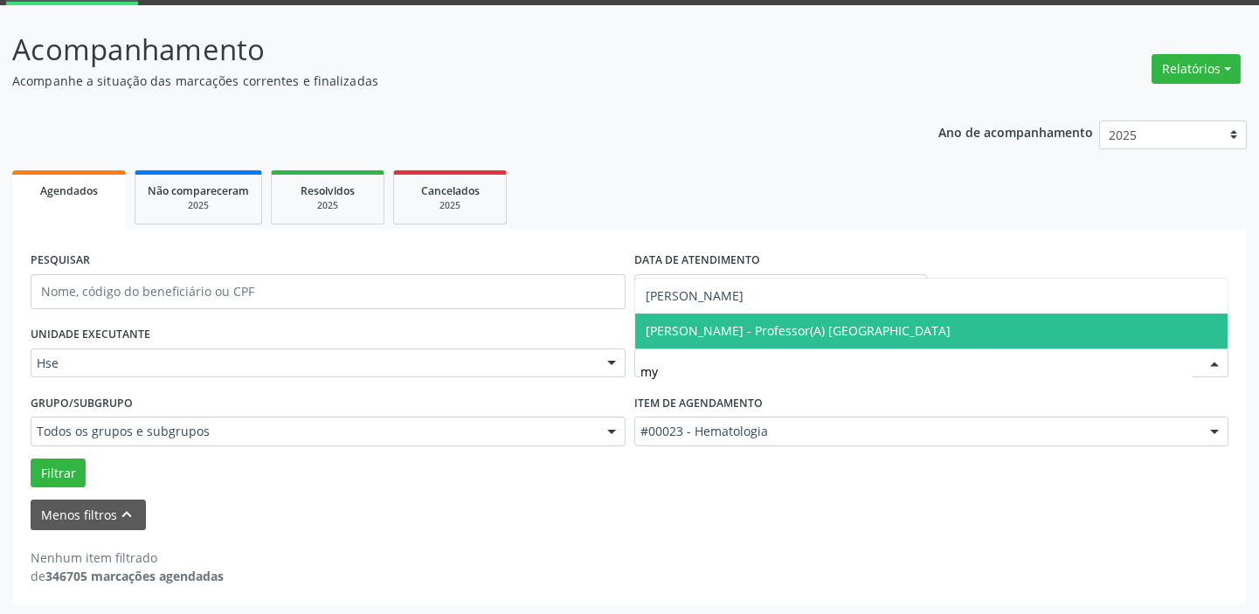
click at [892, 334] on span "[PERSON_NAME] - Professor(A) [GEOGRAPHIC_DATA]" at bounding box center [798, 330] width 305 height 17
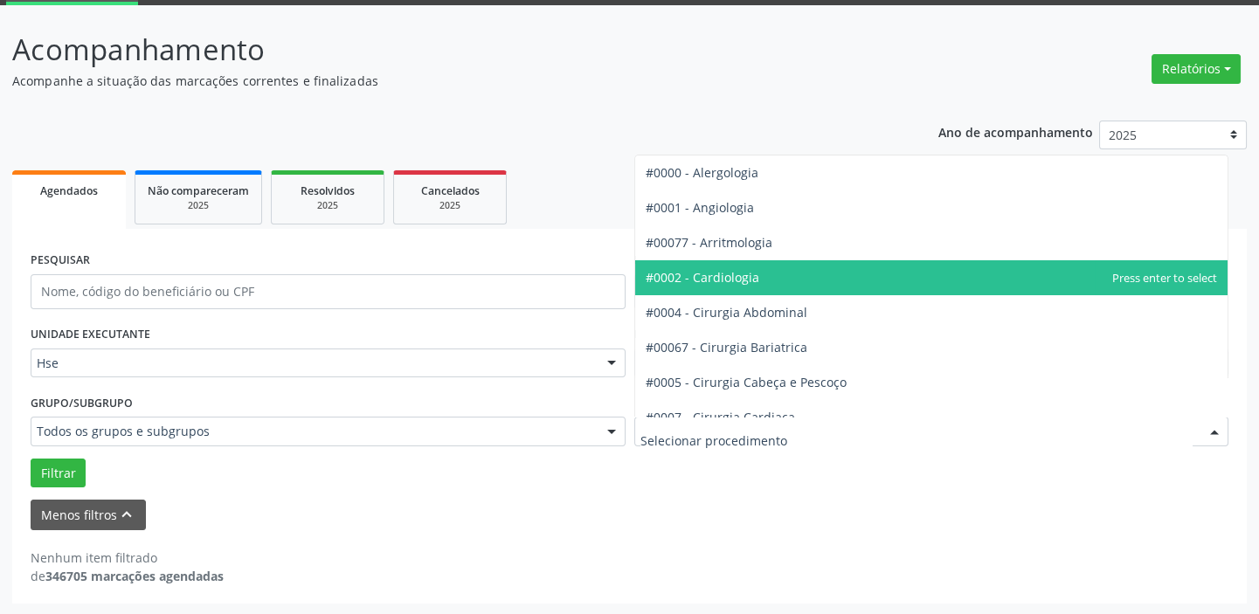
click at [717, 282] on span "#0002 - Cardiologia" at bounding box center [703, 277] width 114 height 17
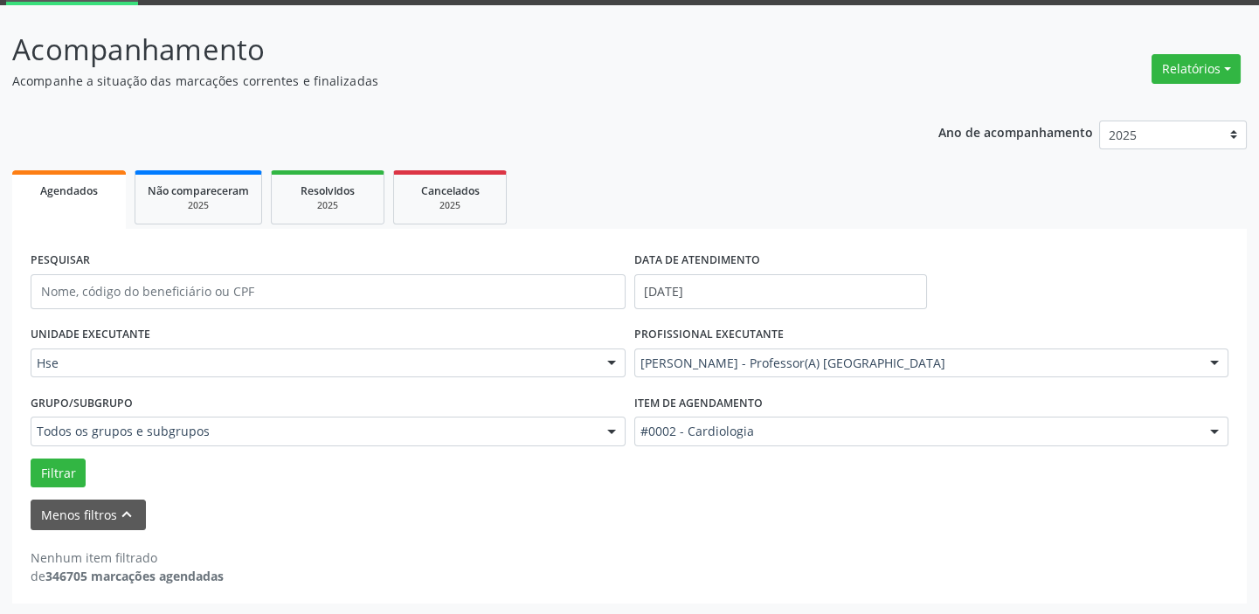
click at [25, 477] on div "PESQUISAR DATA DE ATENDIMENTO [DATE] UNIDADE EXECUTANTE Hse Todos as unidades H…" at bounding box center [629, 416] width 1234 height 375
click at [61, 473] on button "Filtrar" at bounding box center [58, 474] width 55 height 30
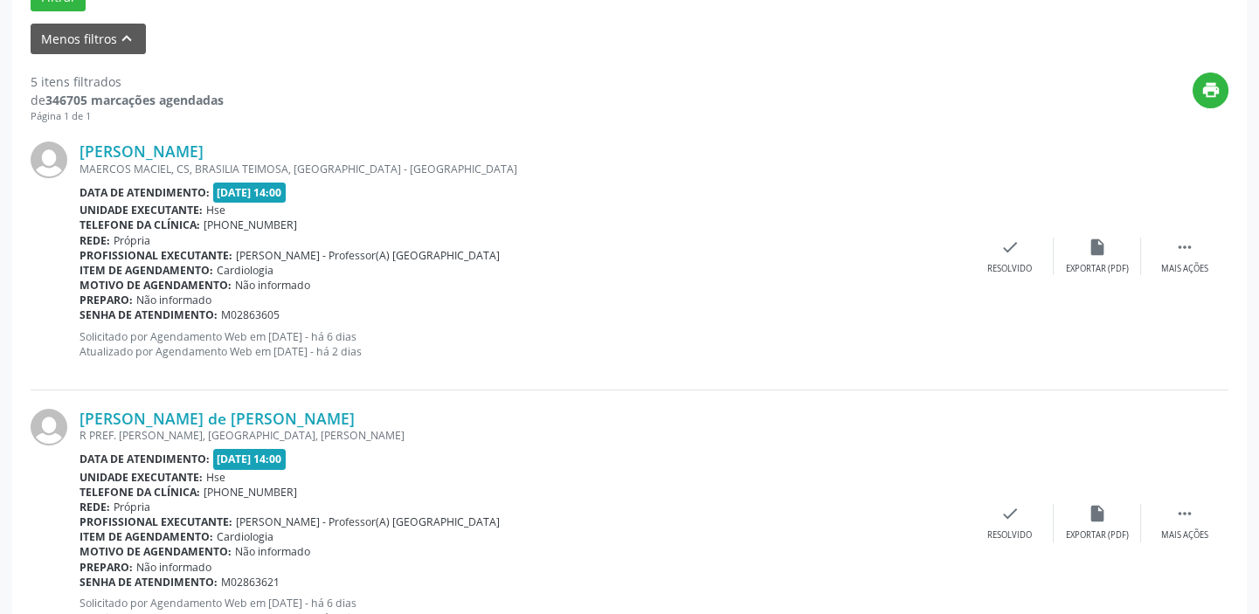
scroll to position [568, 0]
click at [1192, 262] on div "Mais ações" at bounding box center [1184, 268] width 47 height 12
click at [1089, 264] on div "Não compareceu" at bounding box center [1097, 268] width 74 height 12
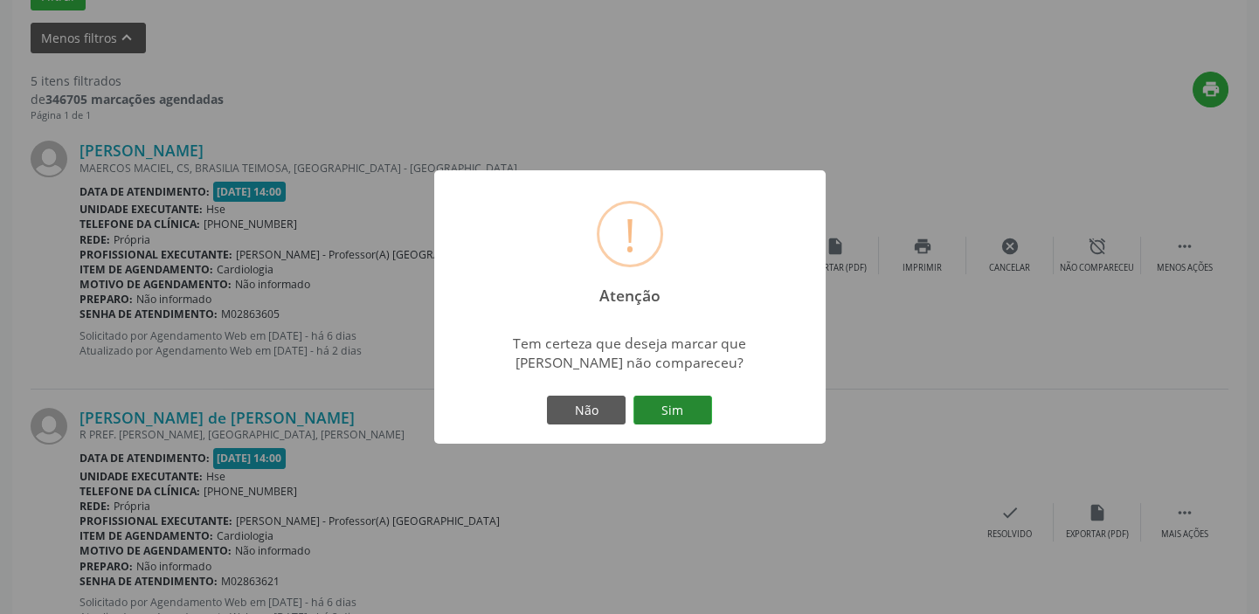
click at [674, 405] on button "Sim" at bounding box center [672, 411] width 79 height 30
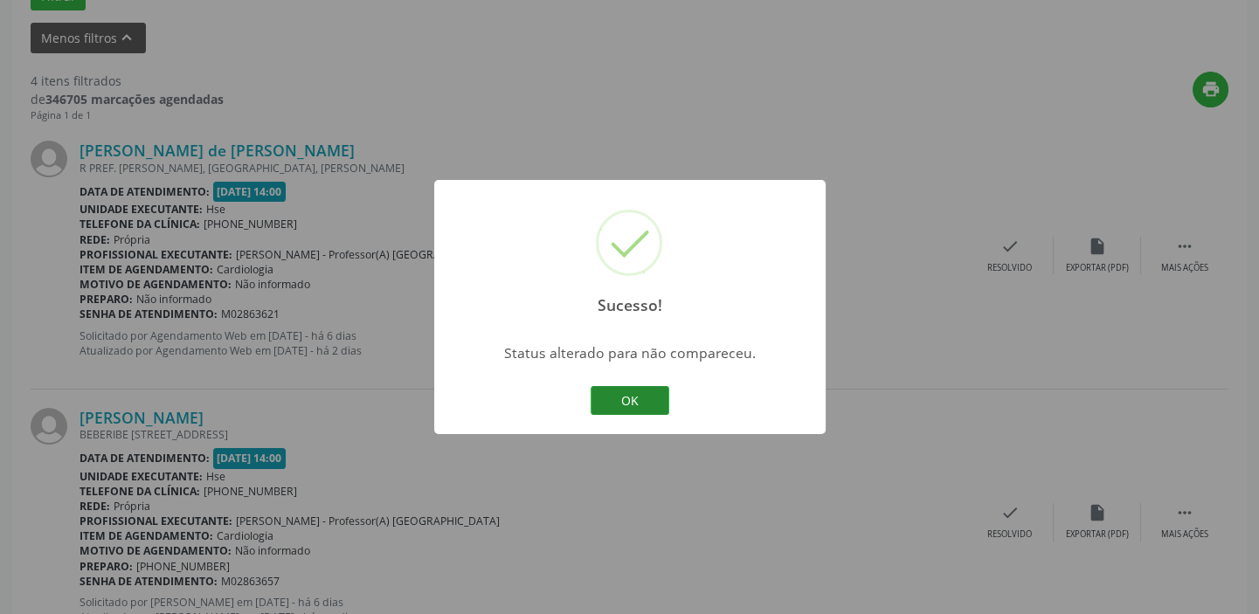
click at [634, 395] on button "OK" at bounding box center [630, 401] width 79 height 30
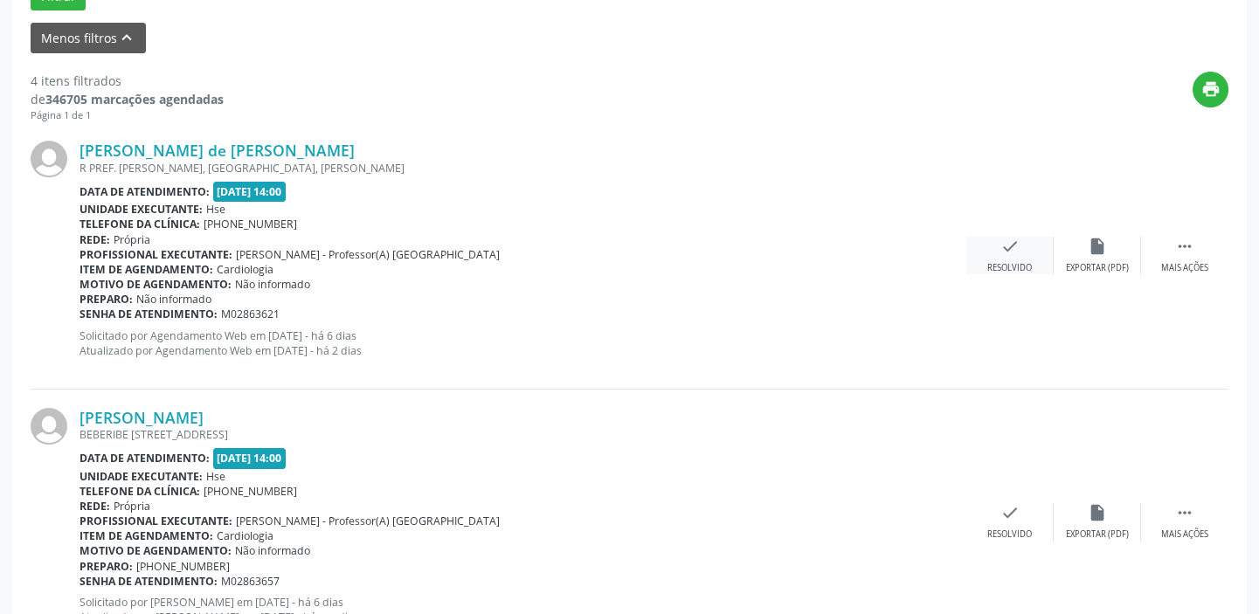
click at [994, 240] on div "check Resolvido" at bounding box center [1009, 256] width 87 height 38
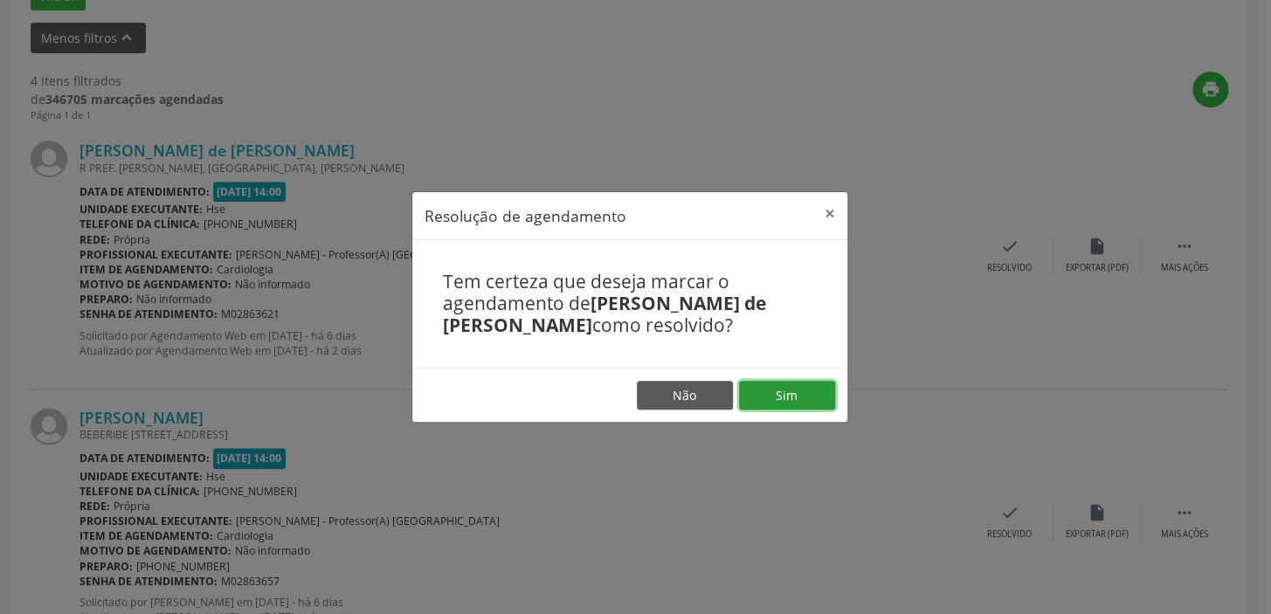
click at [790, 384] on button "Sim" at bounding box center [787, 396] width 96 height 30
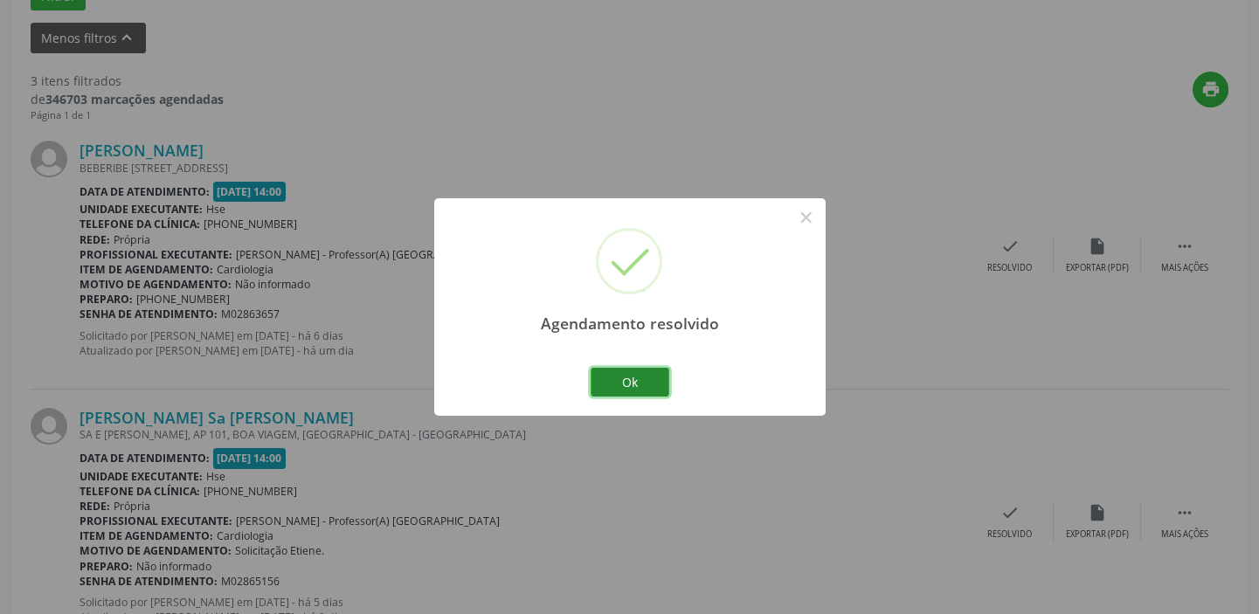
click at [659, 382] on button "Ok" at bounding box center [630, 383] width 79 height 30
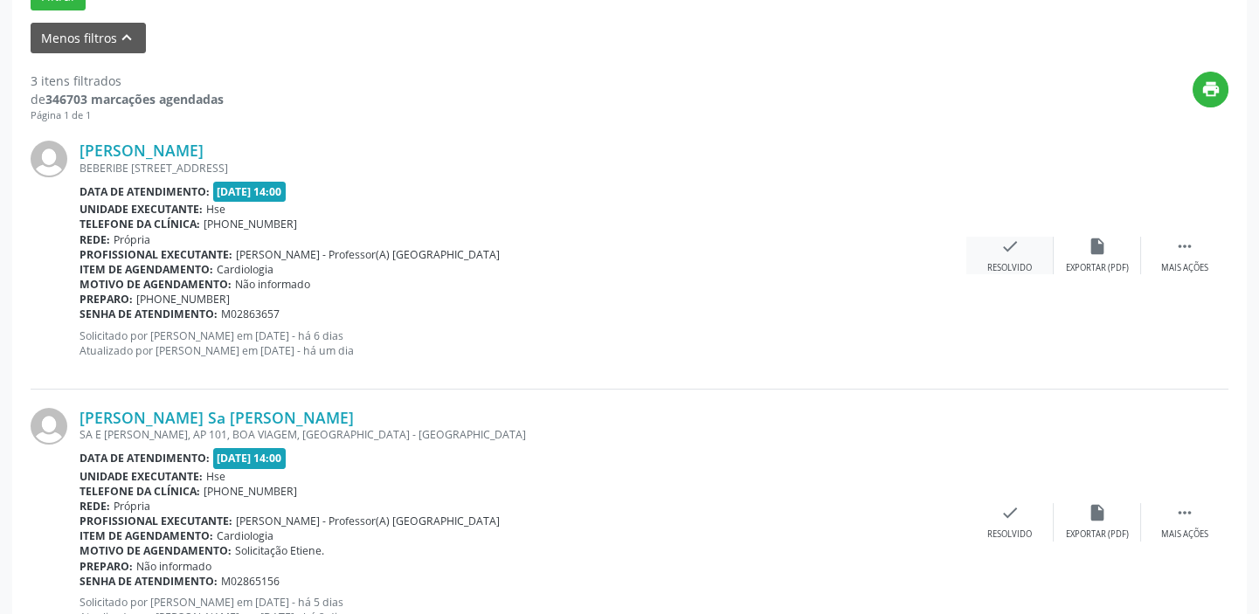
click at [1007, 245] on icon "check" at bounding box center [1009, 246] width 19 height 19
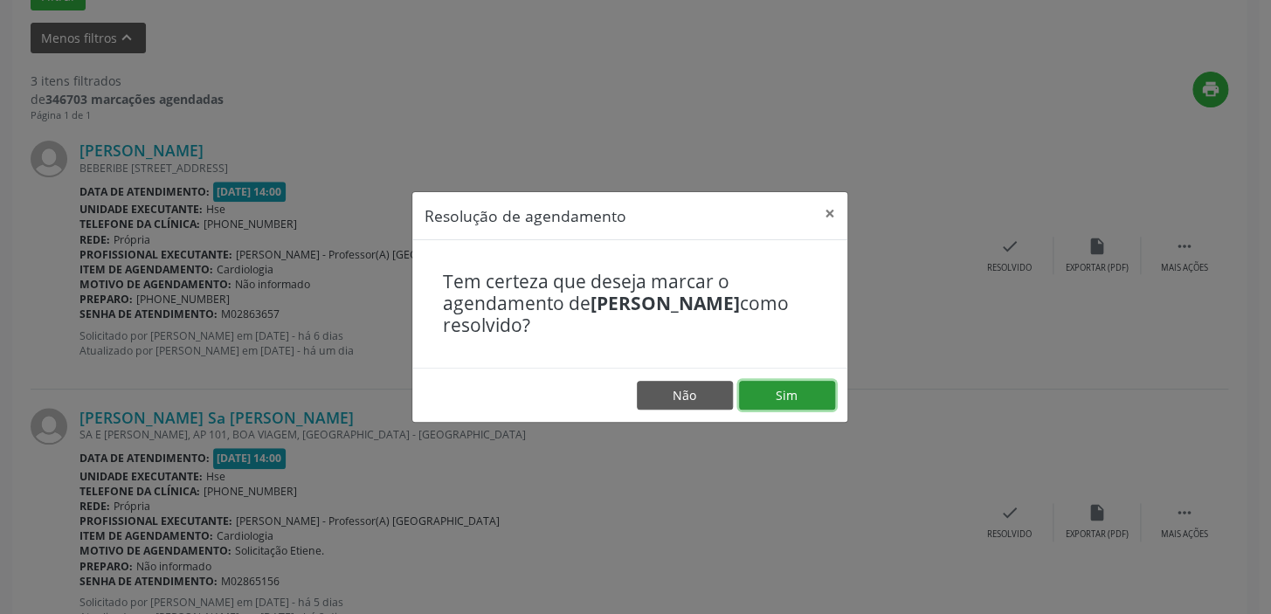
click at [795, 405] on button "Sim" at bounding box center [787, 396] width 96 height 30
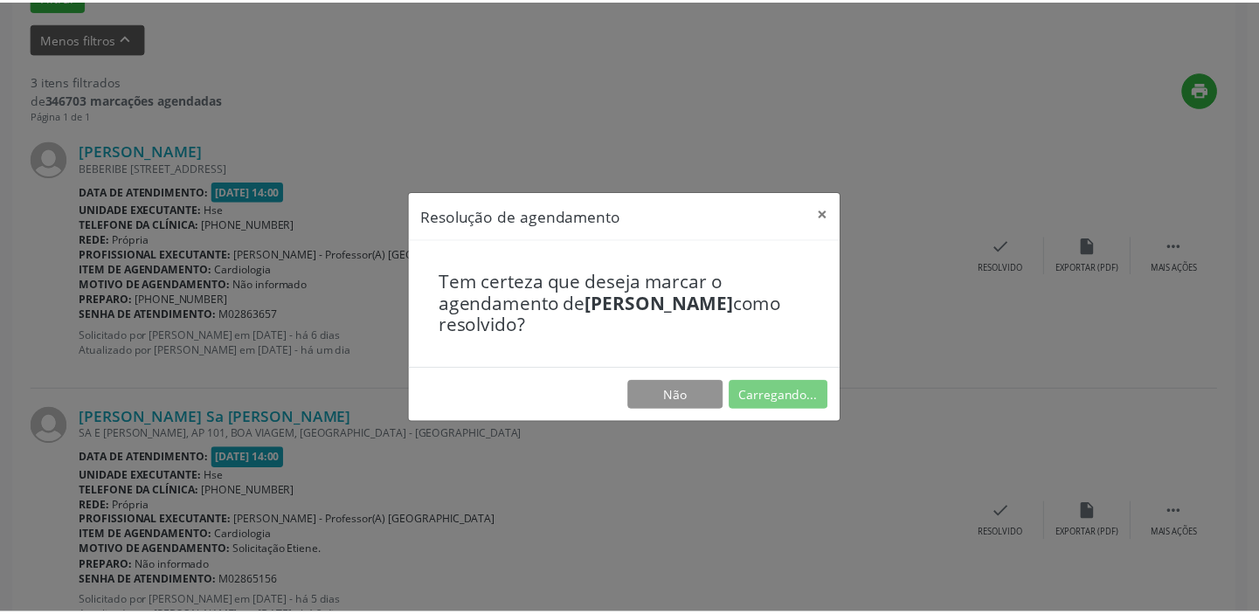
scroll to position [129, 0]
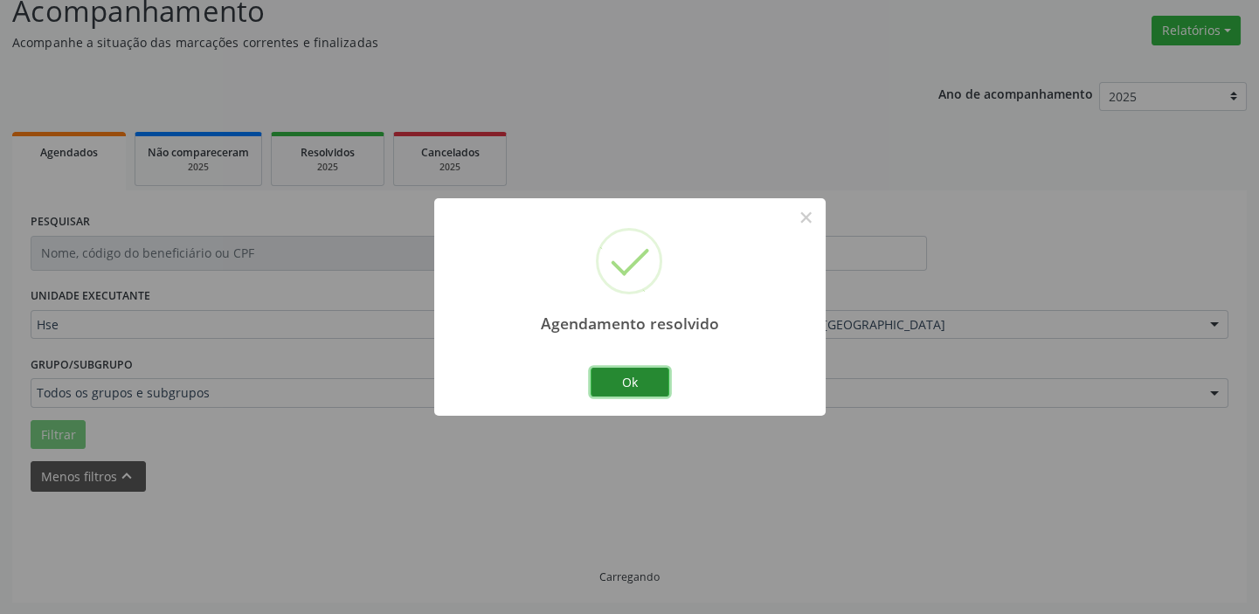
click at [655, 382] on button "Ok" at bounding box center [630, 383] width 79 height 30
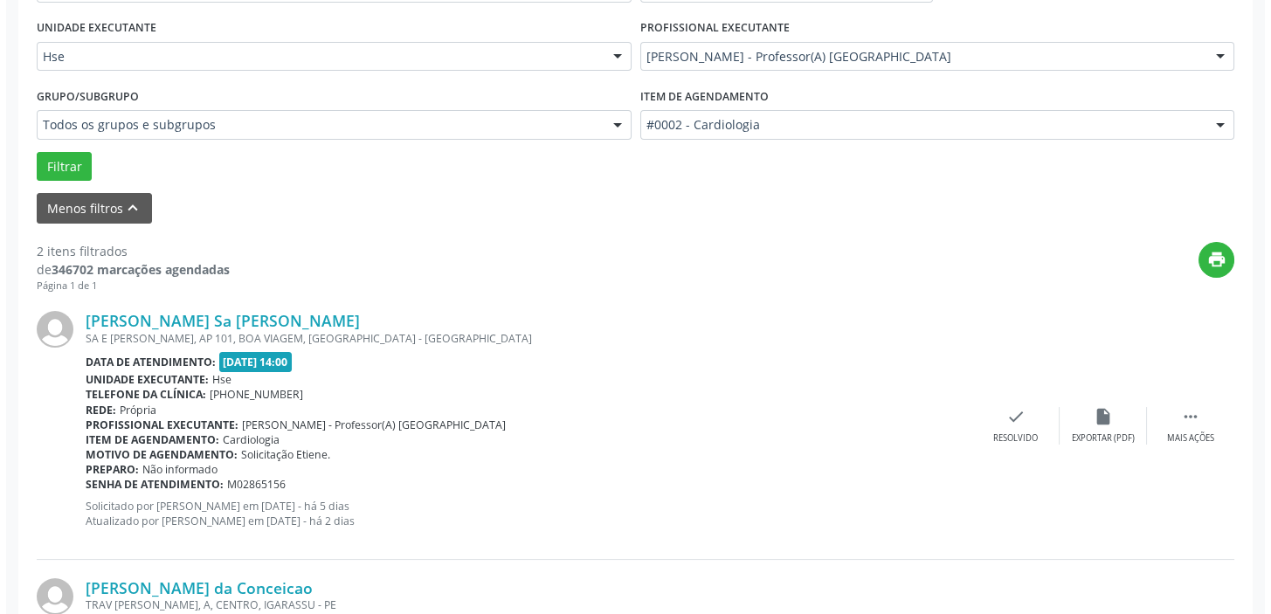
scroll to position [446, 0]
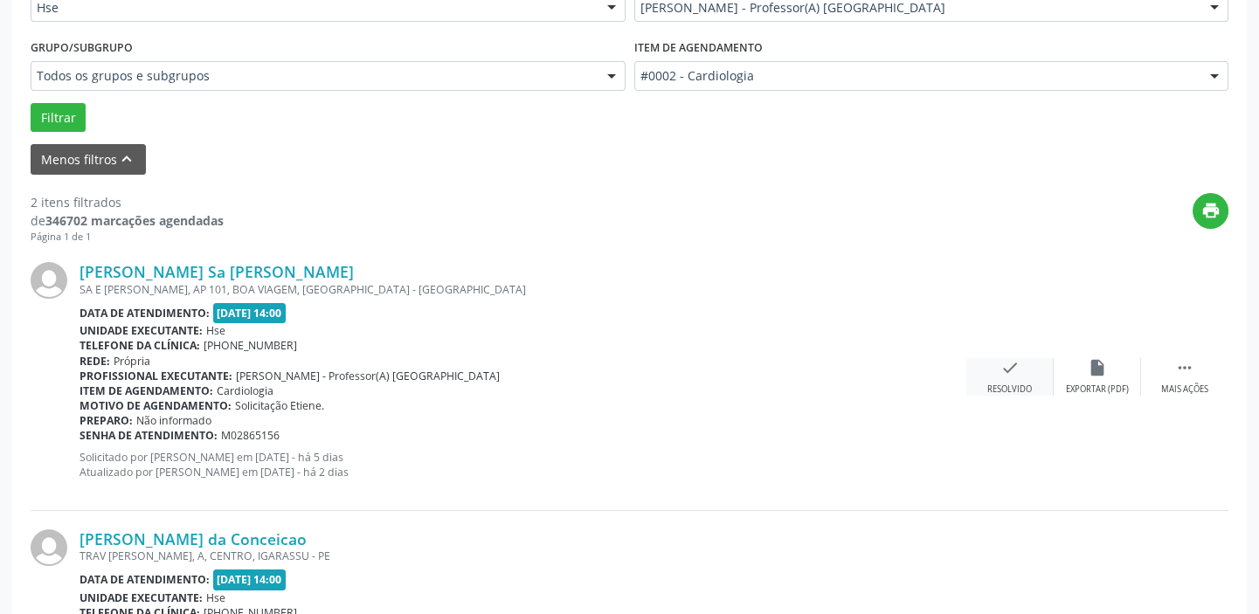
click at [1016, 387] on div "Resolvido" at bounding box center [1009, 390] width 45 height 12
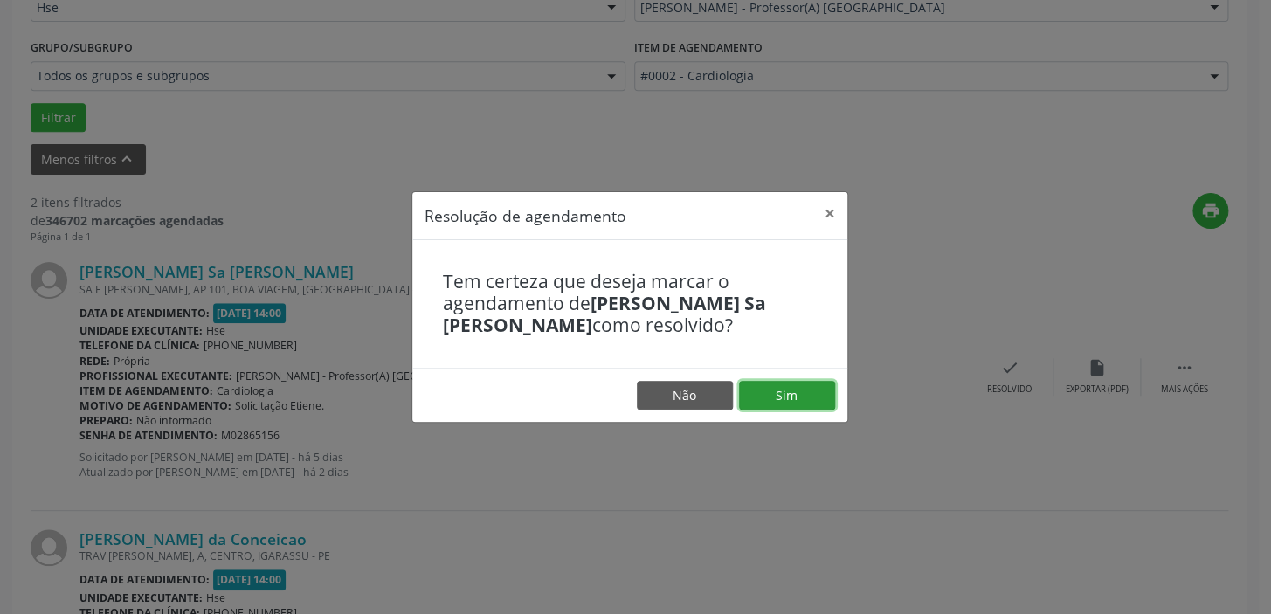
click at [791, 392] on button "Sim" at bounding box center [787, 396] width 96 height 30
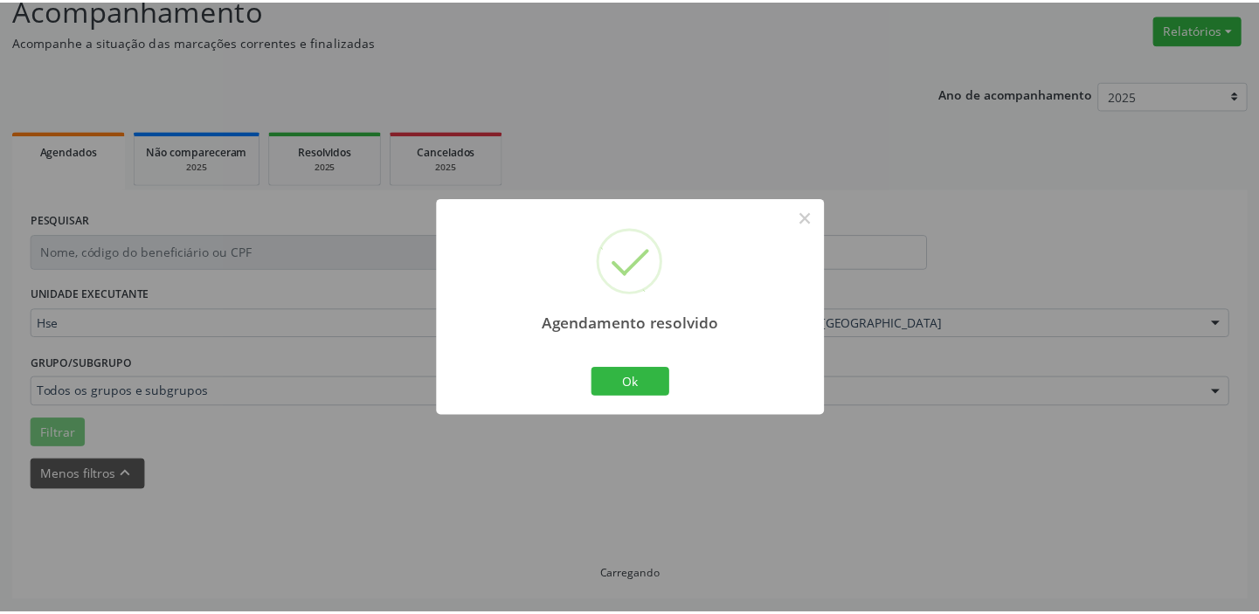
scroll to position [129, 0]
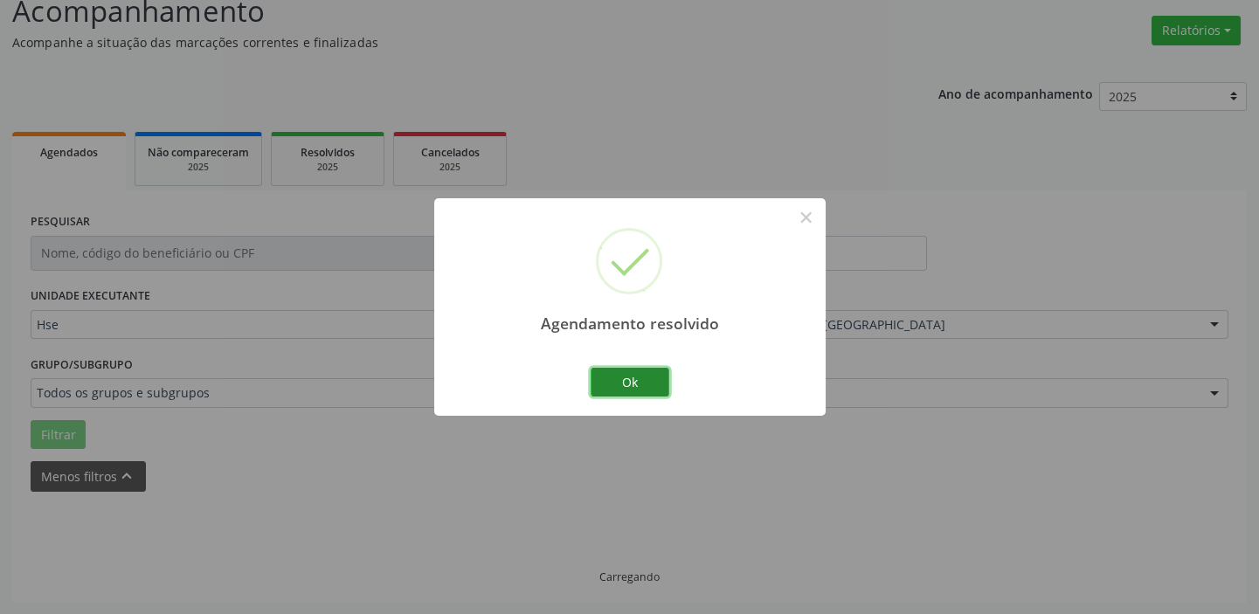
click at [645, 377] on button "Ok" at bounding box center [630, 383] width 79 height 30
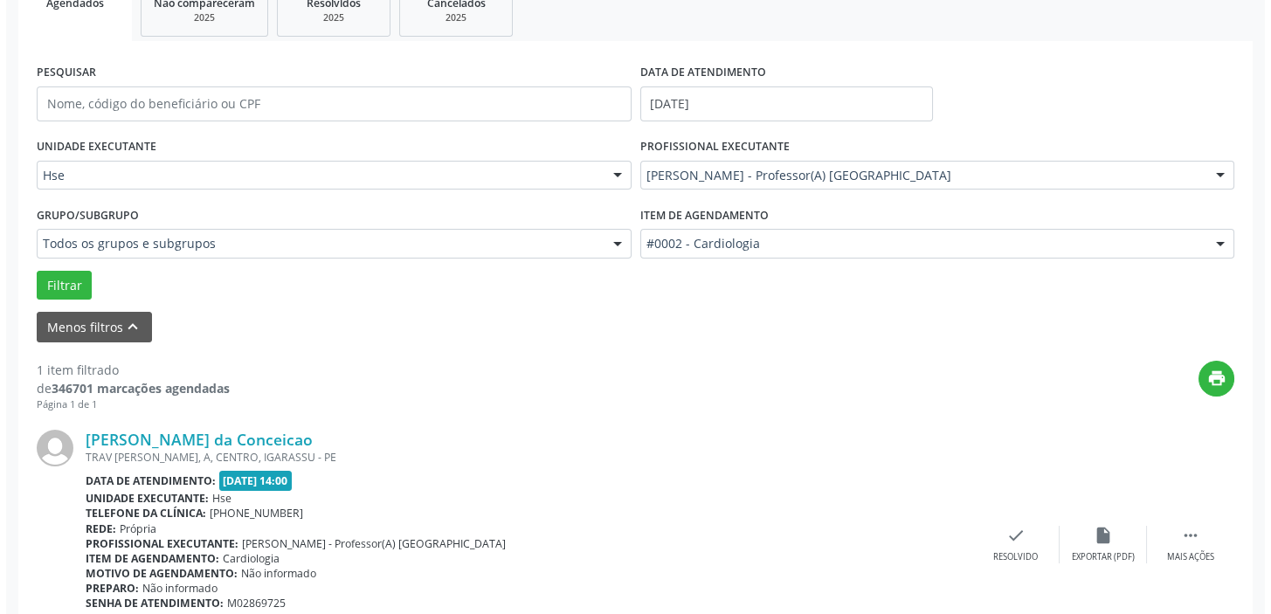
scroll to position [372, 0]
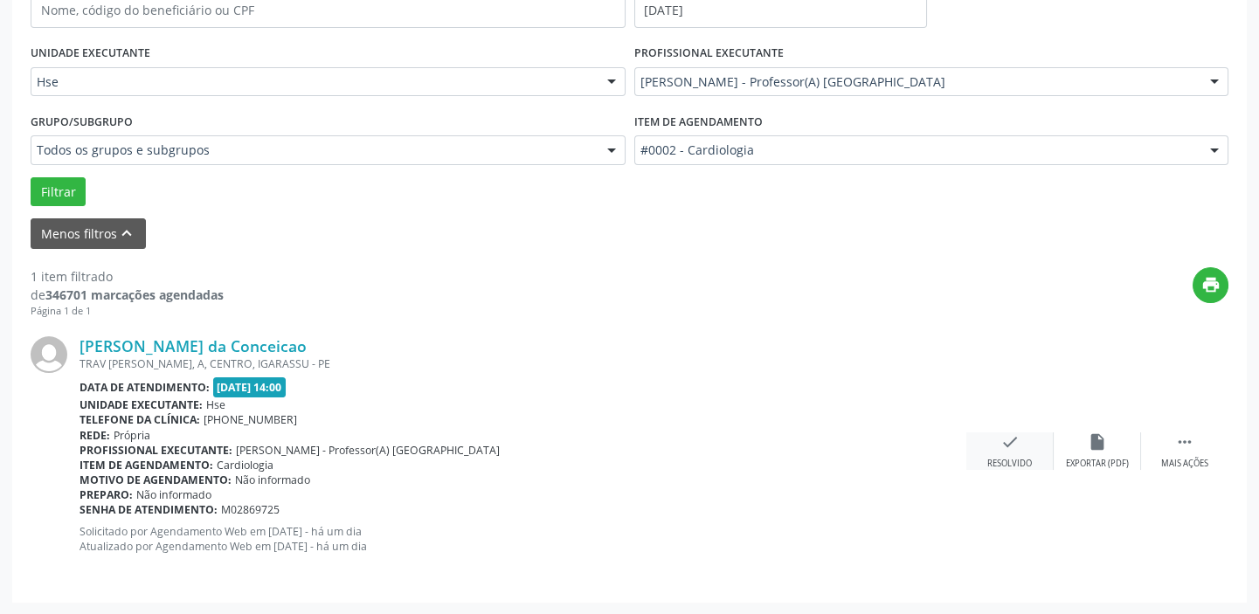
click at [1011, 454] on div "check Resolvido" at bounding box center [1009, 451] width 87 height 38
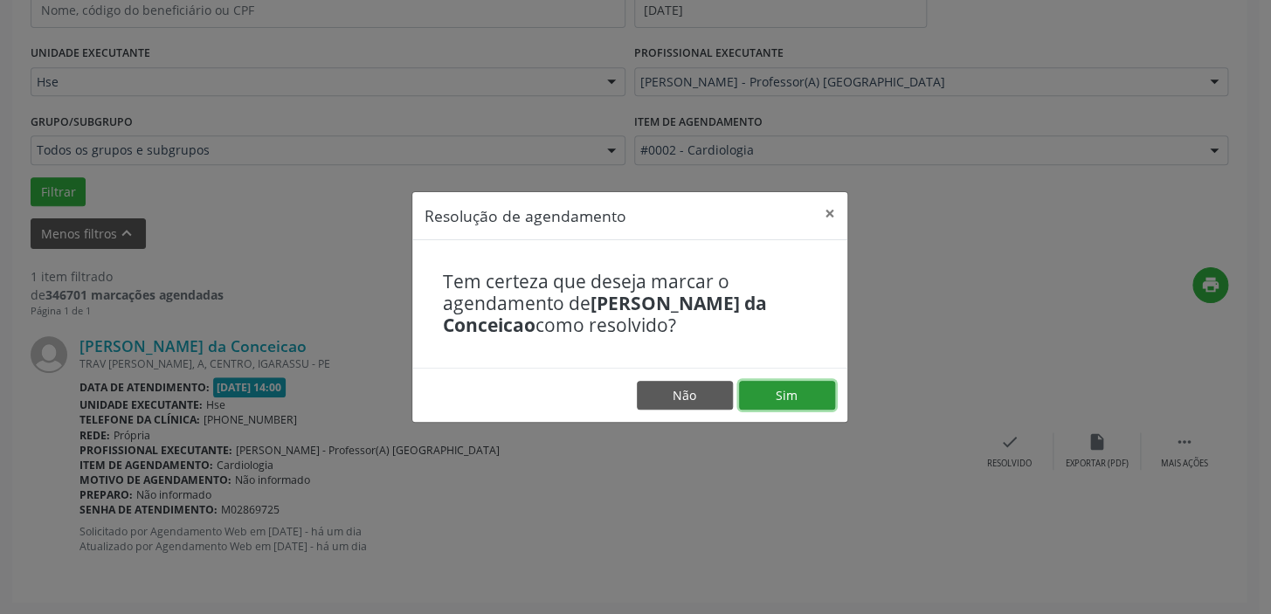
click at [772, 395] on button "Sim" at bounding box center [787, 396] width 96 height 30
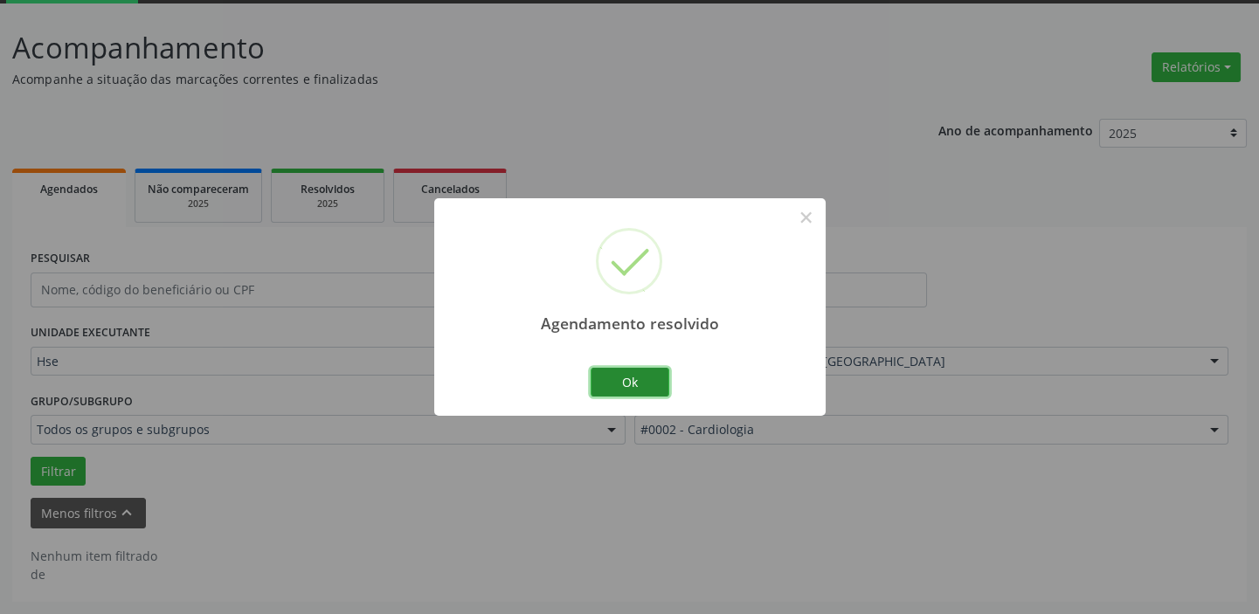
click at [605, 376] on button "Ok" at bounding box center [630, 383] width 79 height 30
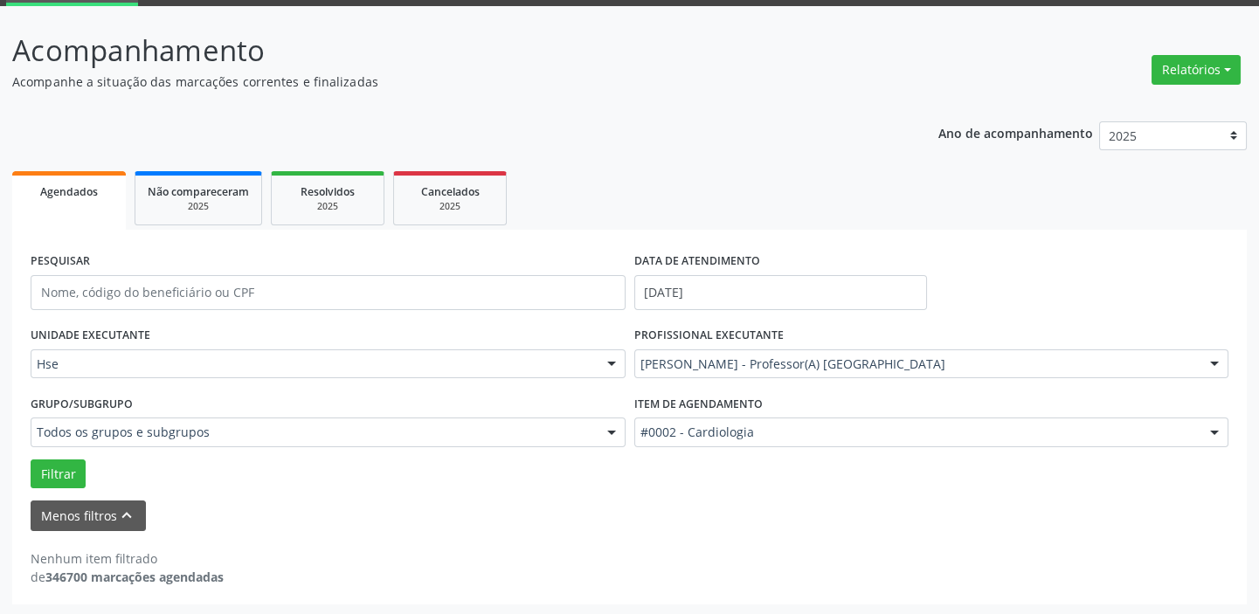
scroll to position [91, 0]
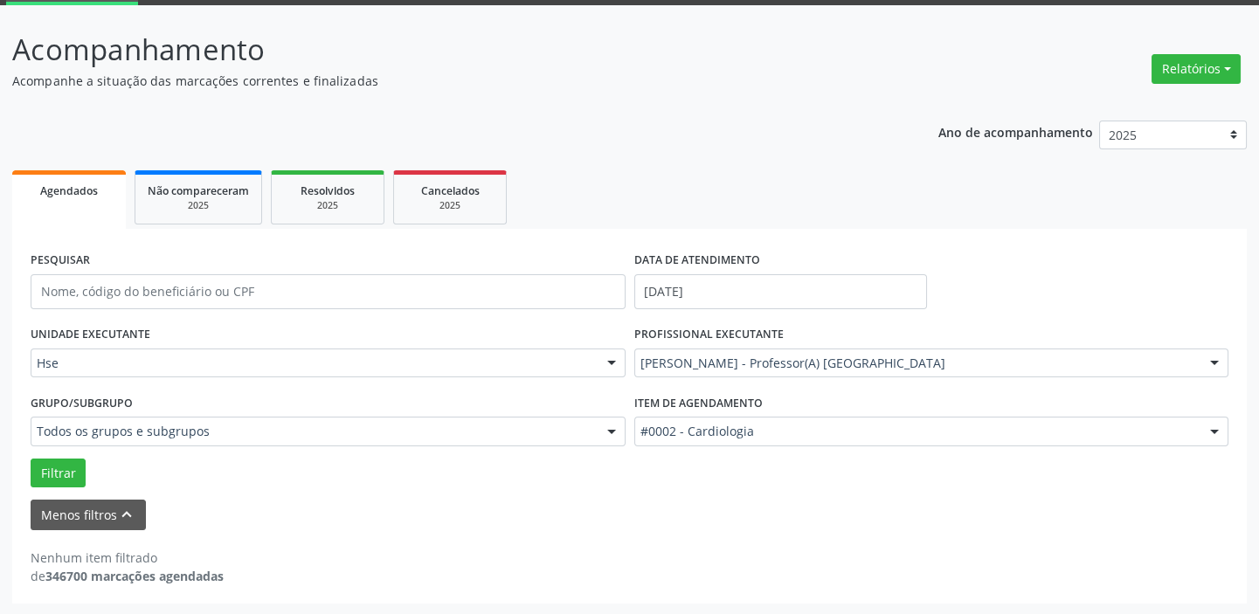
click at [920, 560] on div "Nenhum item filtrado de 346700 marcações agendadas" at bounding box center [630, 567] width 1198 height 37
